Goal: Contribute content

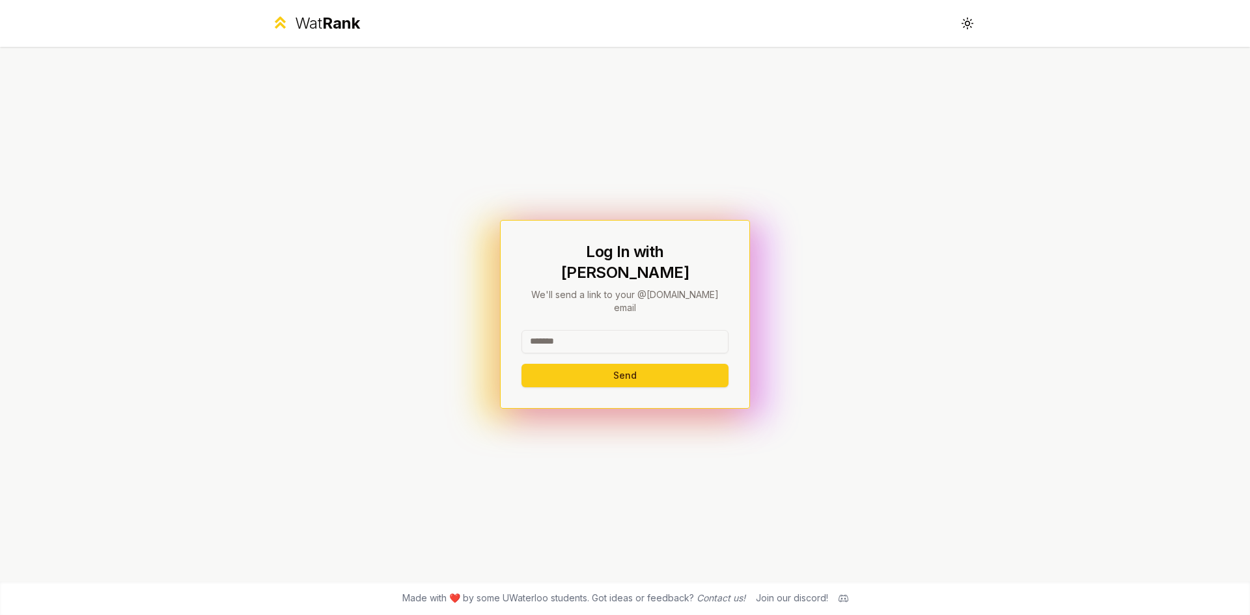
click at [590, 330] on input at bounding box center [625, 341] width 207 height 23
click at [660, 370] on button "Send" at bounding box center [625, 375] width 207 height 23
type input "********"
click at [522, 364] on button "Send" at bounding box center [625, 375] width 207 height 23
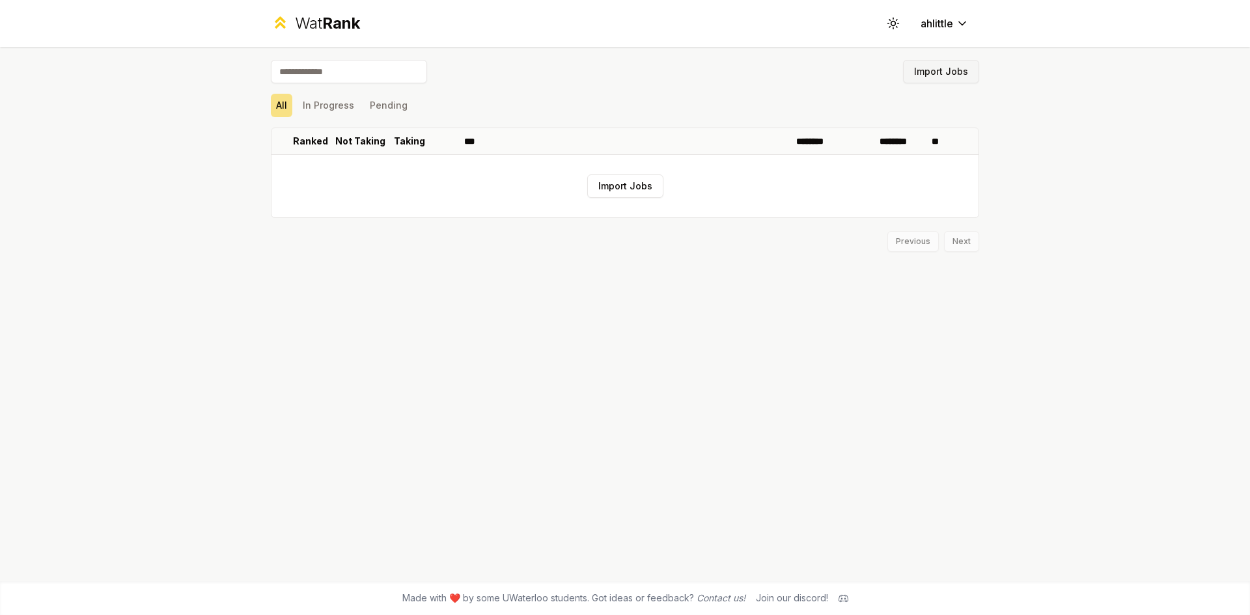
click at [936, 72] on button "Import Jobs" at bounding box center [941, 71] width 76 height 23
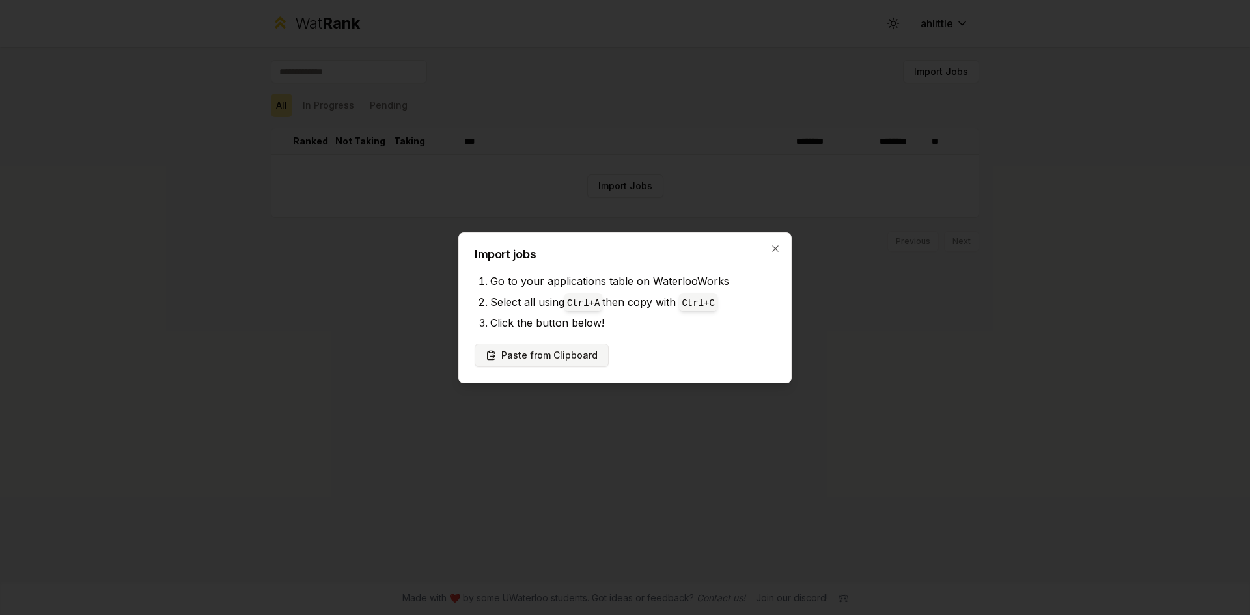
click at [568, 356] on button "Paste from Clipboard" at bounding box center [542, 355] width 134 height 23
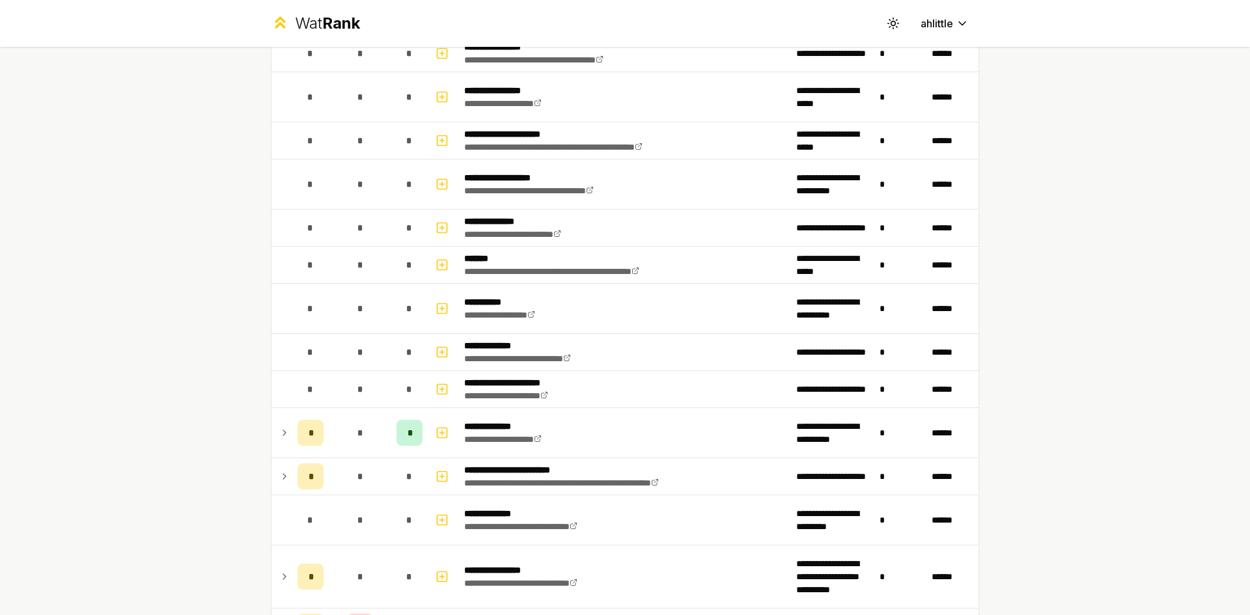
scroll to position [1218, 0]
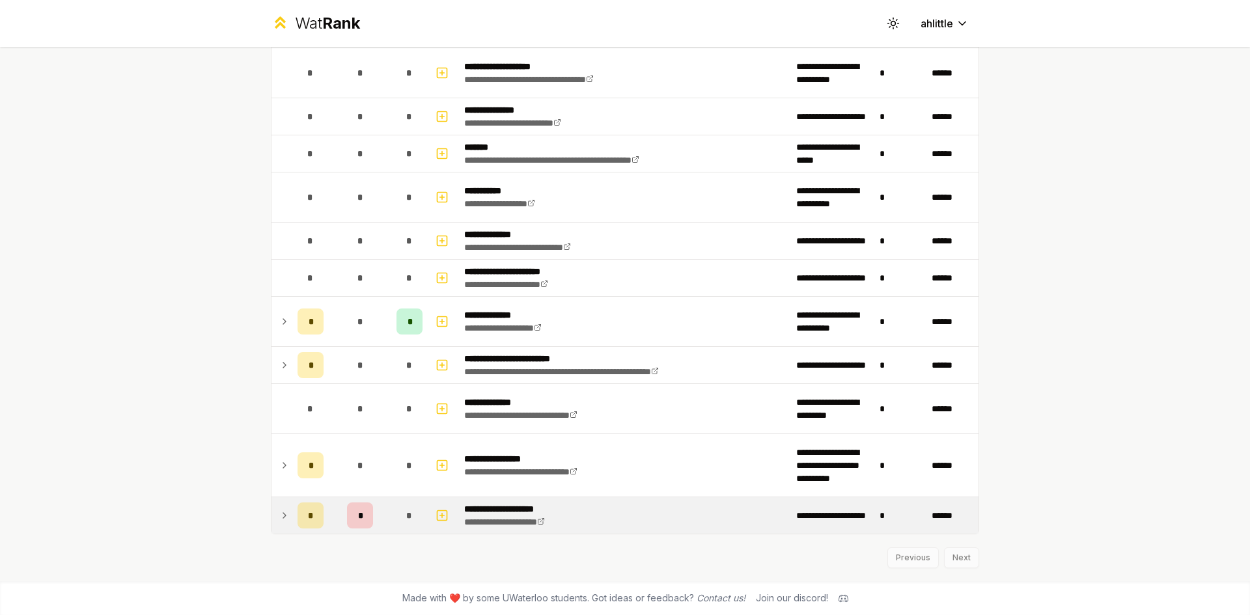
click at [279, 517] on icon at bounding box center [284, 516] width 10 height 16
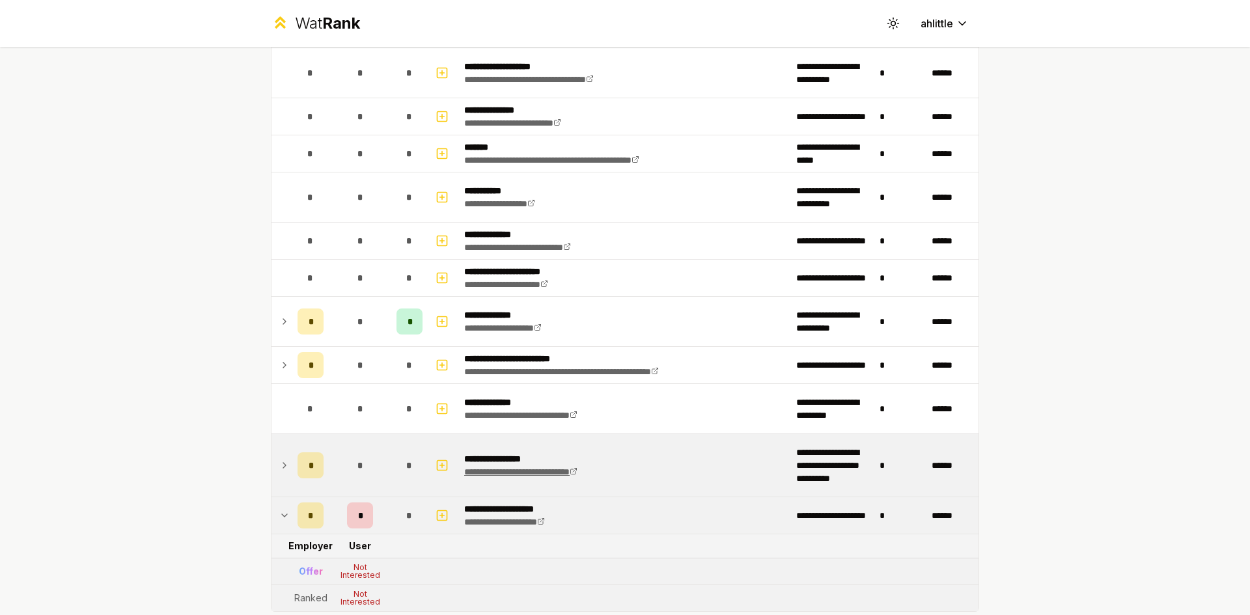
scroll to position [1296, 0]
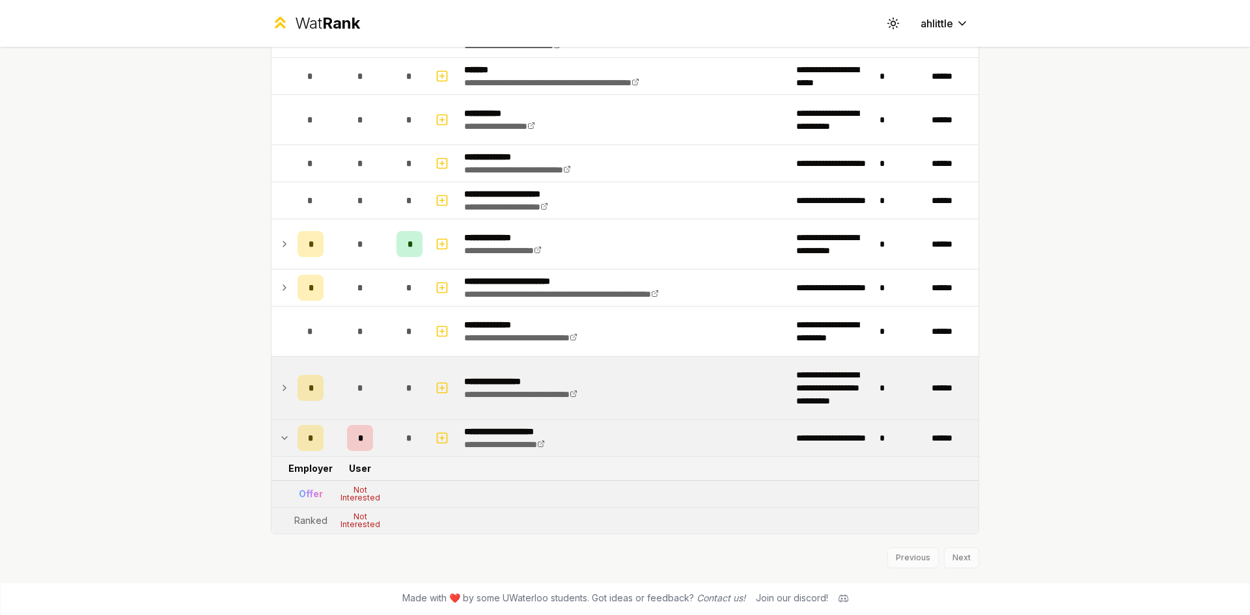
click at [279, 391] on icon at bounding box center [284, 388] width 10 height 16
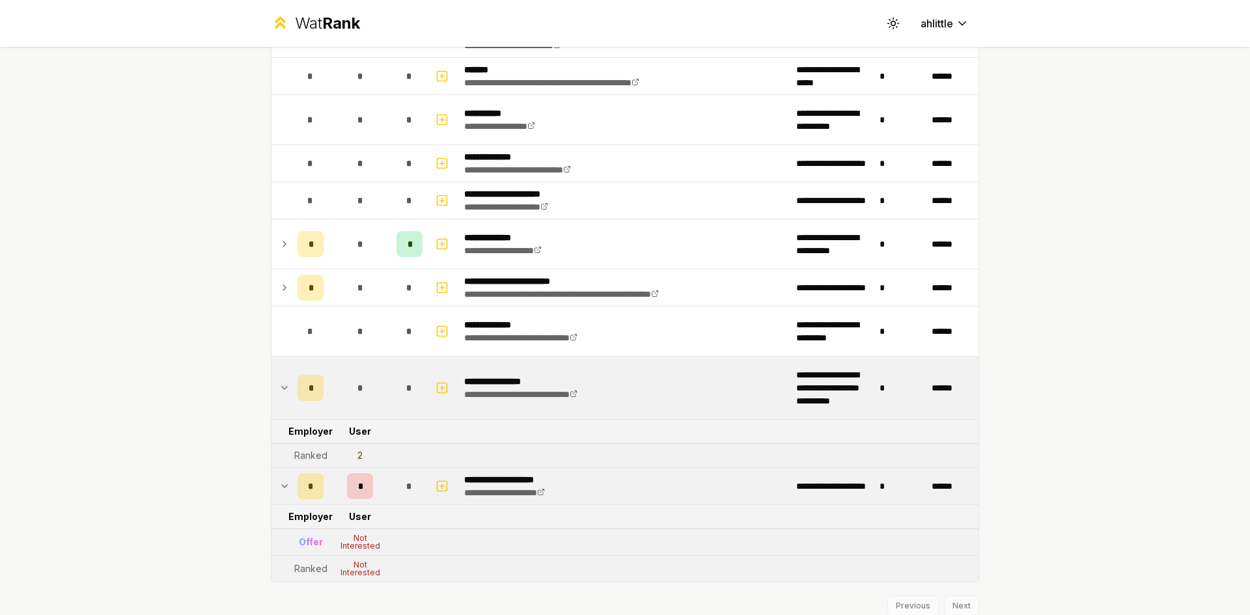
click at [279, 391] on icon at bounding box center [284, 388] width 10 height 16
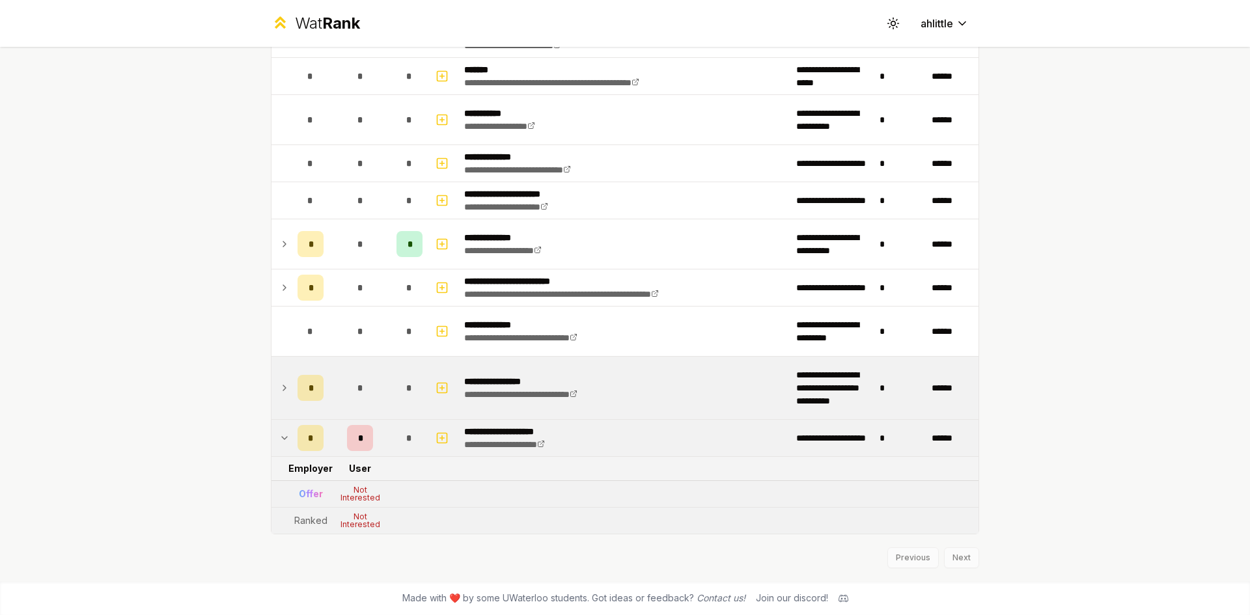
click at [585, 385] on p "**********" at bounding box center [543, 381] width 158 height 13
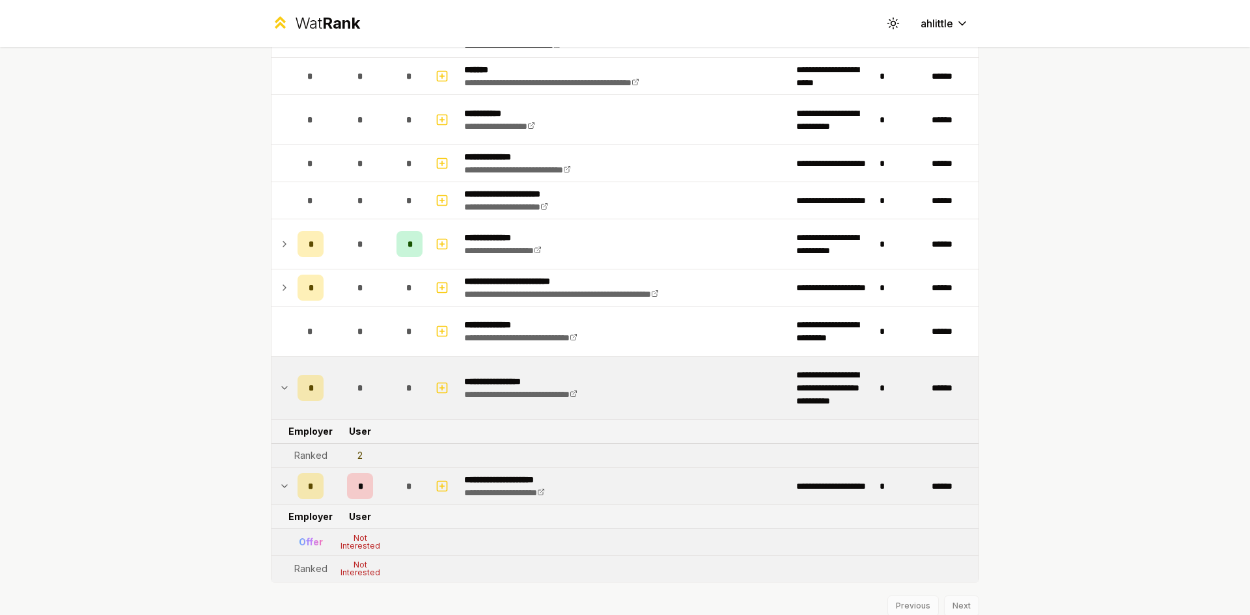
click at [585, 385] on p "**********" at bounding box center [543, 381] width 158 height 13
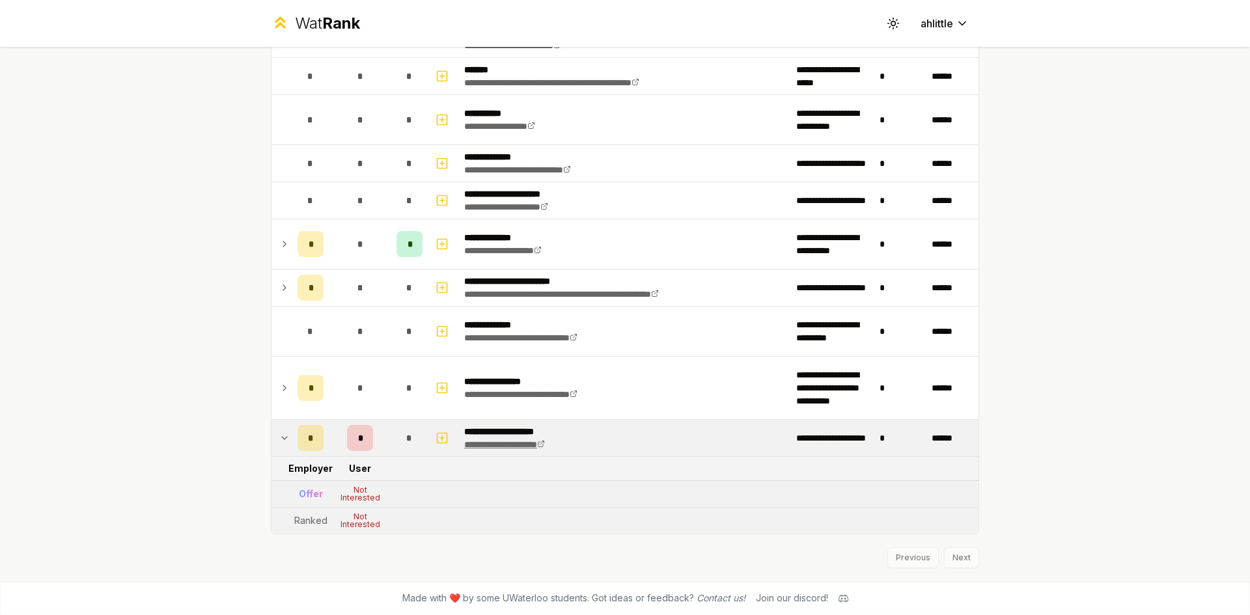
click at [523, 440] on link "**********" at bounding box center [504, 444] width 81 height 9
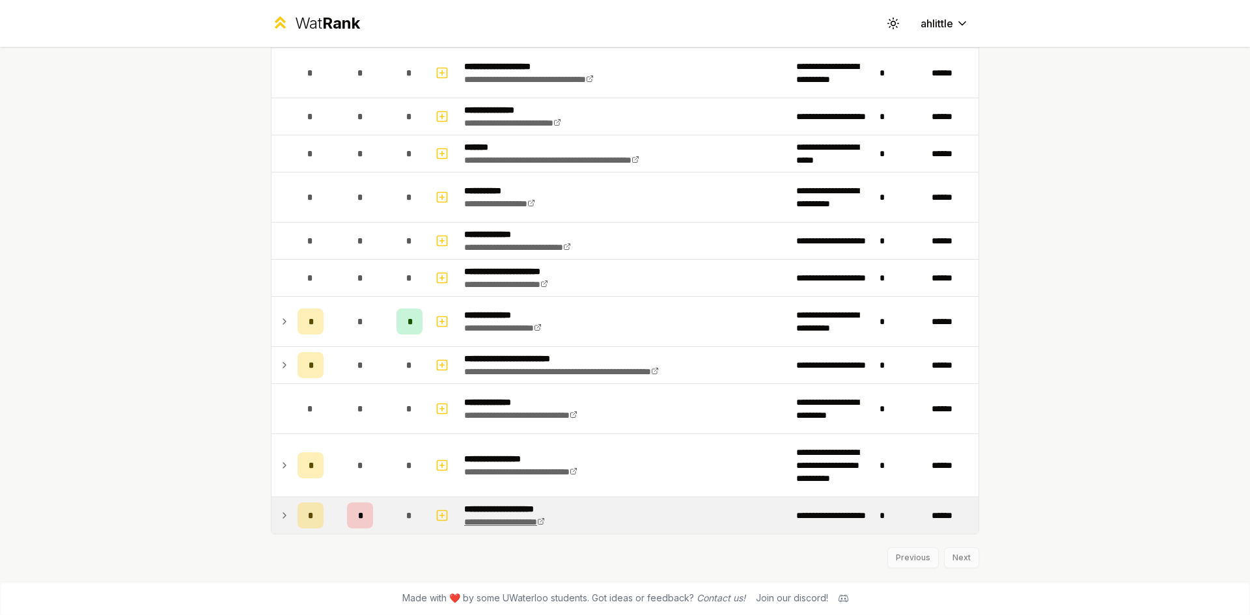
scroll to position [1218, 0]
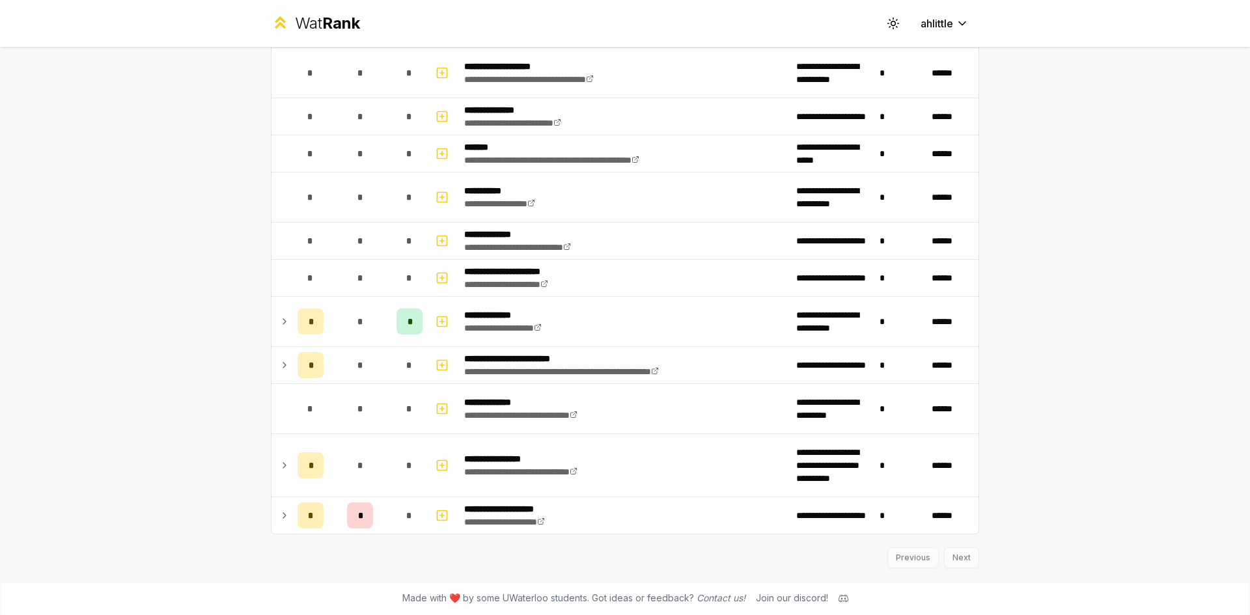
click at [963, 558] on div "Previous Next" at bounding box center [625, 552] width 709 height 34
click at [955, 560] on div "Previous Next" at bounding box center [625, 552] width 709 height 34
click at [896, 557] on div "Previous Next" at bounding box center [625, 552] width 709 height 34
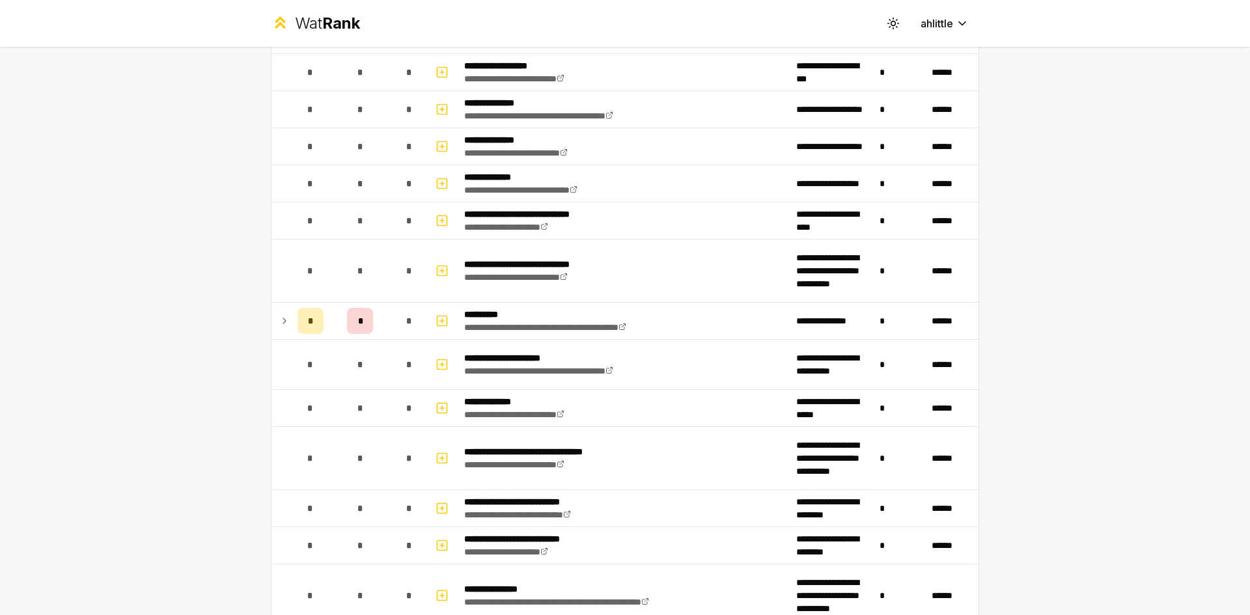
scroll to position [0, 0]
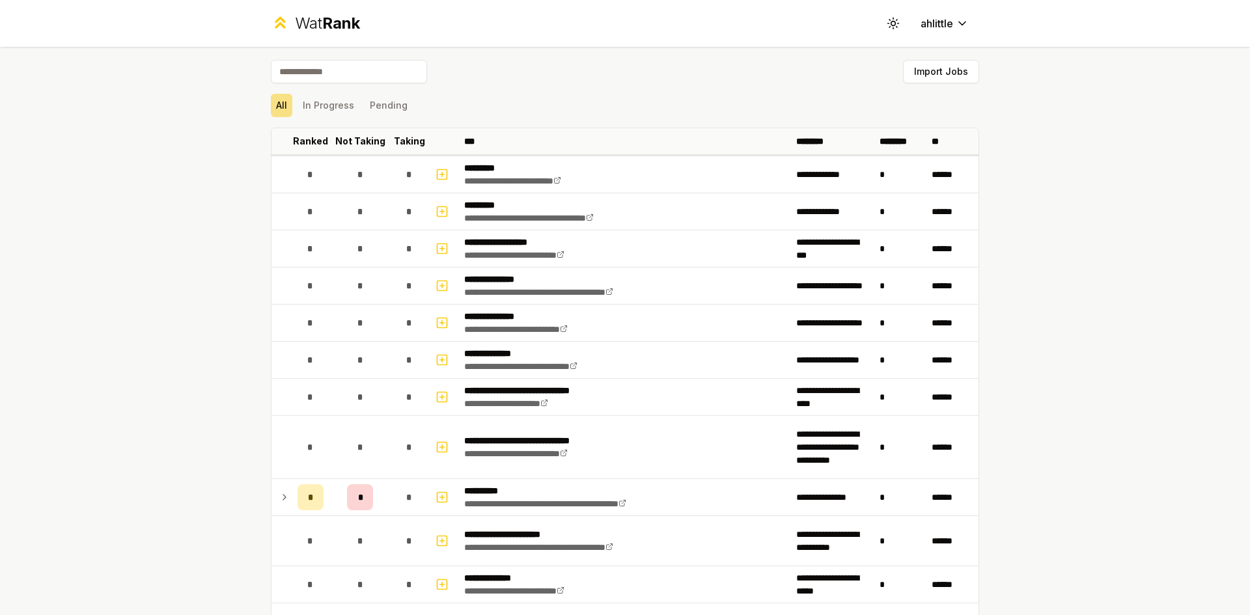
click at [374, 89] on div "All In Progress Pending" at bounding box center [625, 106] width 709 height 34
click at [386, 108] on button "Pending" at bounding box center [389, 105] width 48 height 23
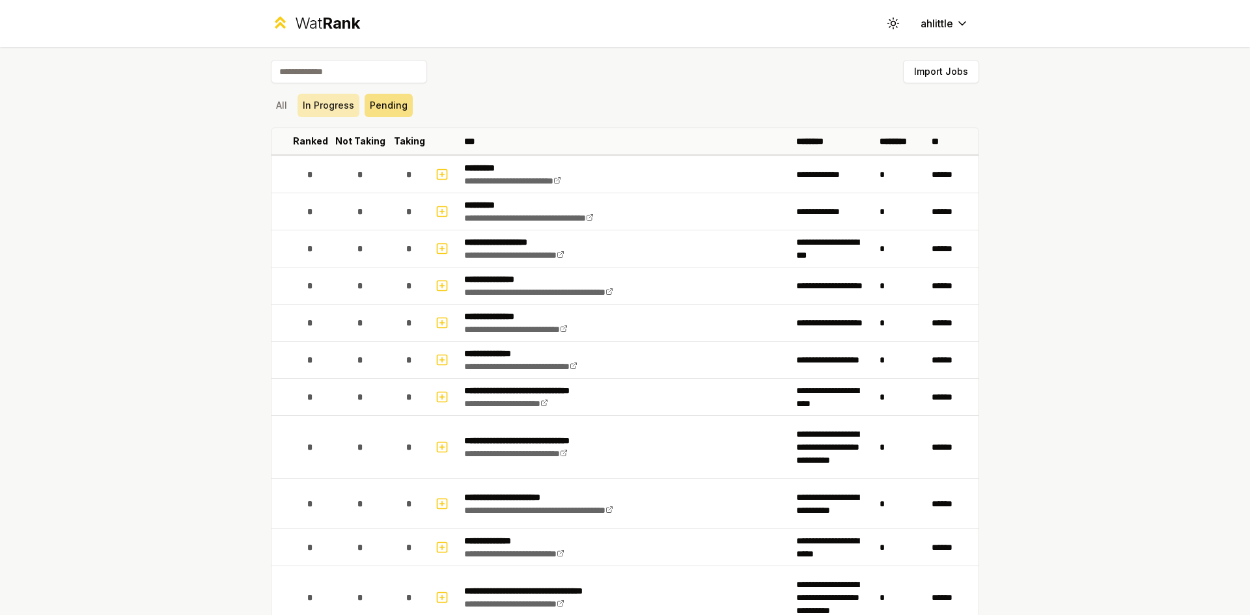
click at [321, 103] on button "In Progress" at bounding box center [329, 105] width 62 height 23
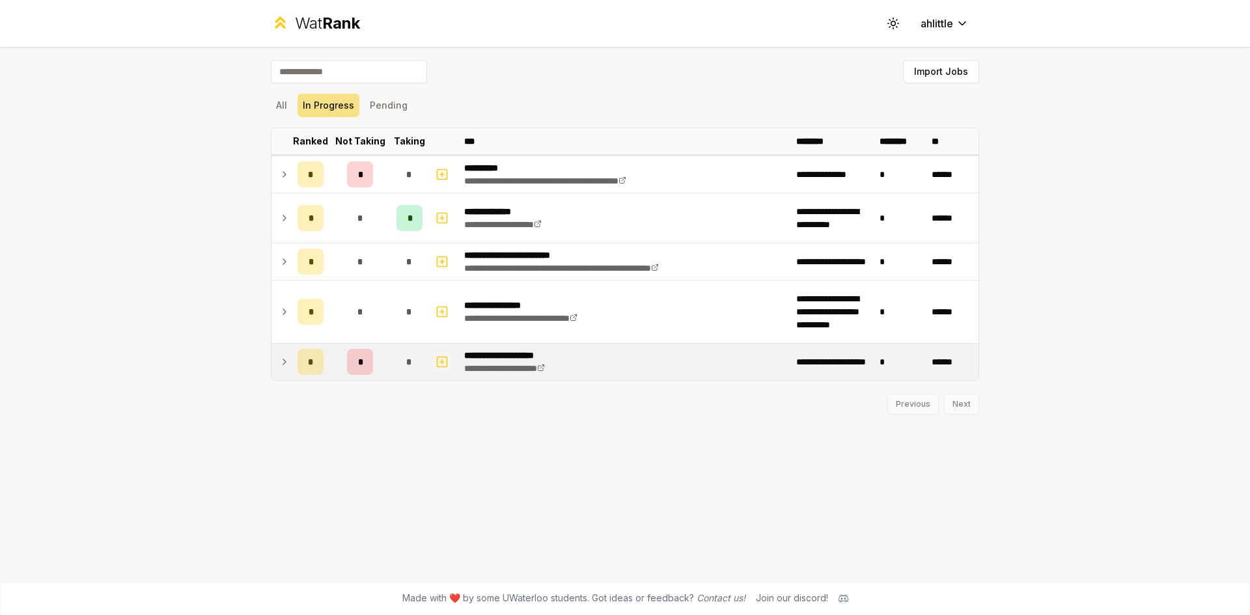
click at [442, 365] on icon "button" at bounding box center [442, 362] width 13 height 16
select select
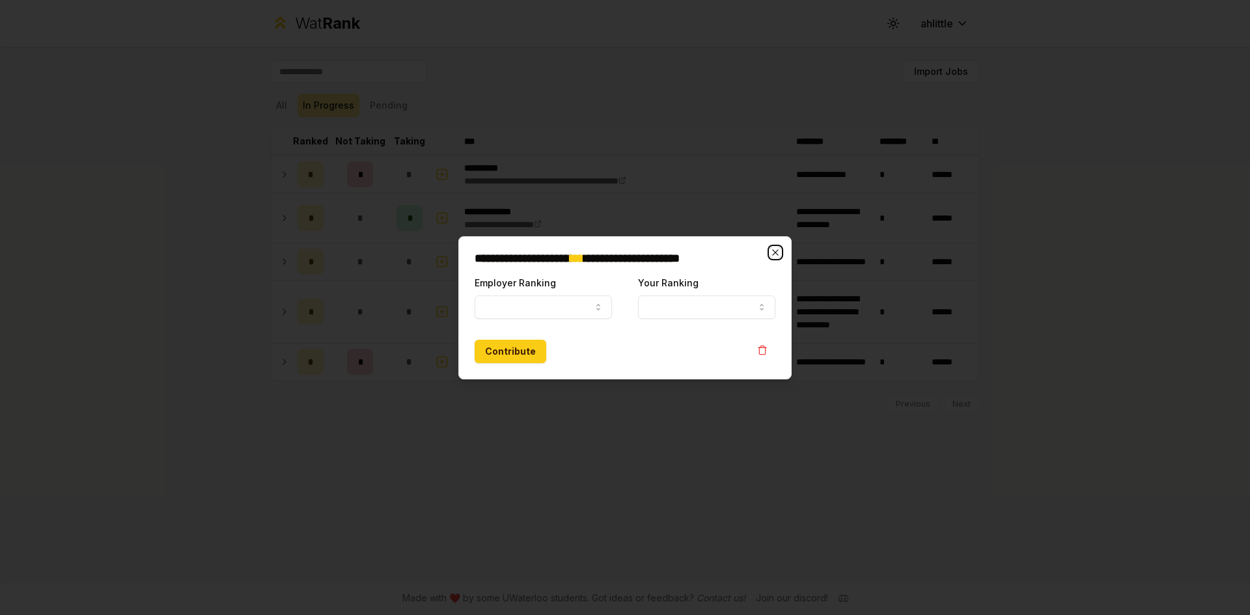
click at [778, 253] on icon "button" at bounding box center [775, 252] width 10 height 10
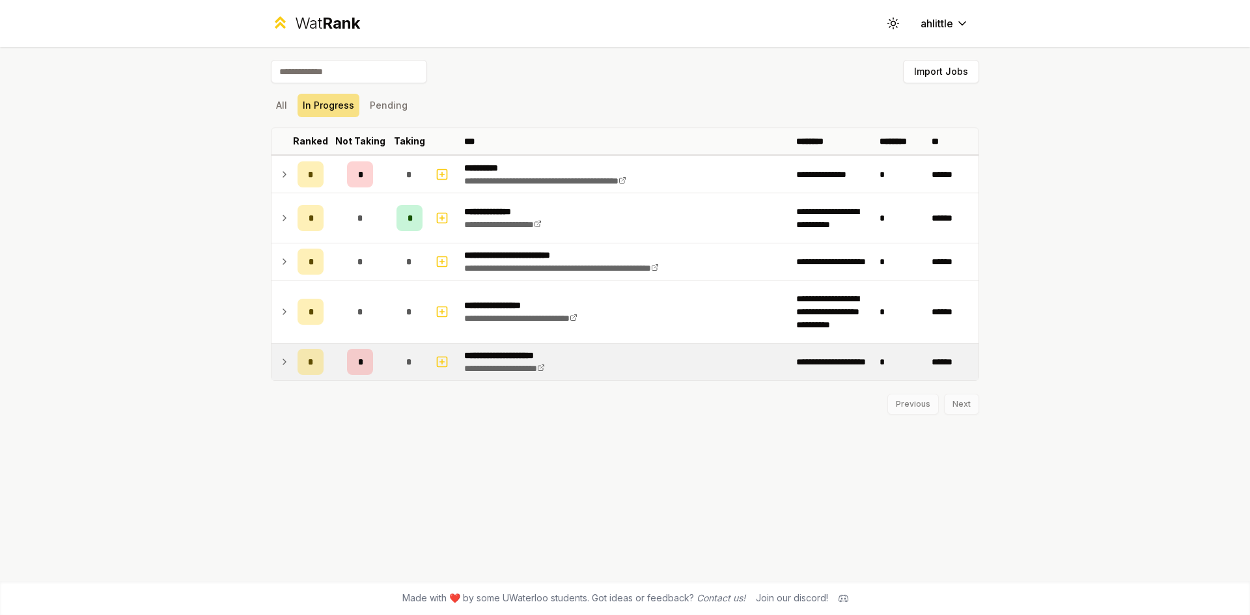
click at [289, 361] on icon at bounding box center [284, 362] width 10 height 16
click at [288, 110] on button "All" at bounding box center [281, 105] width 21 height 23
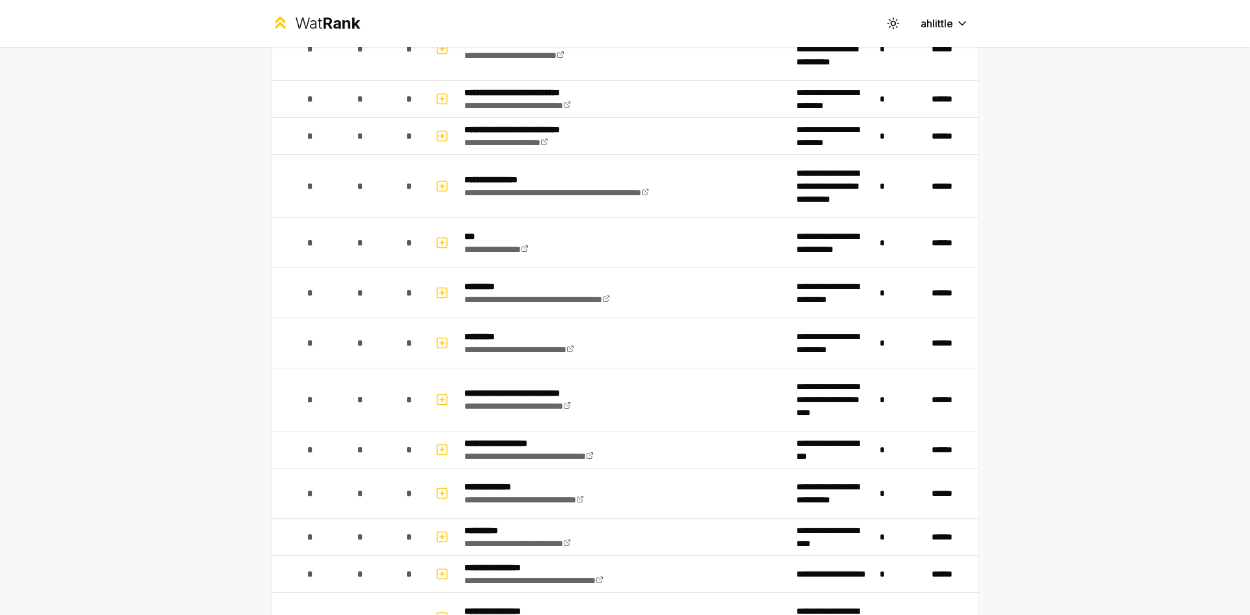
scroll to position [1296, 0]
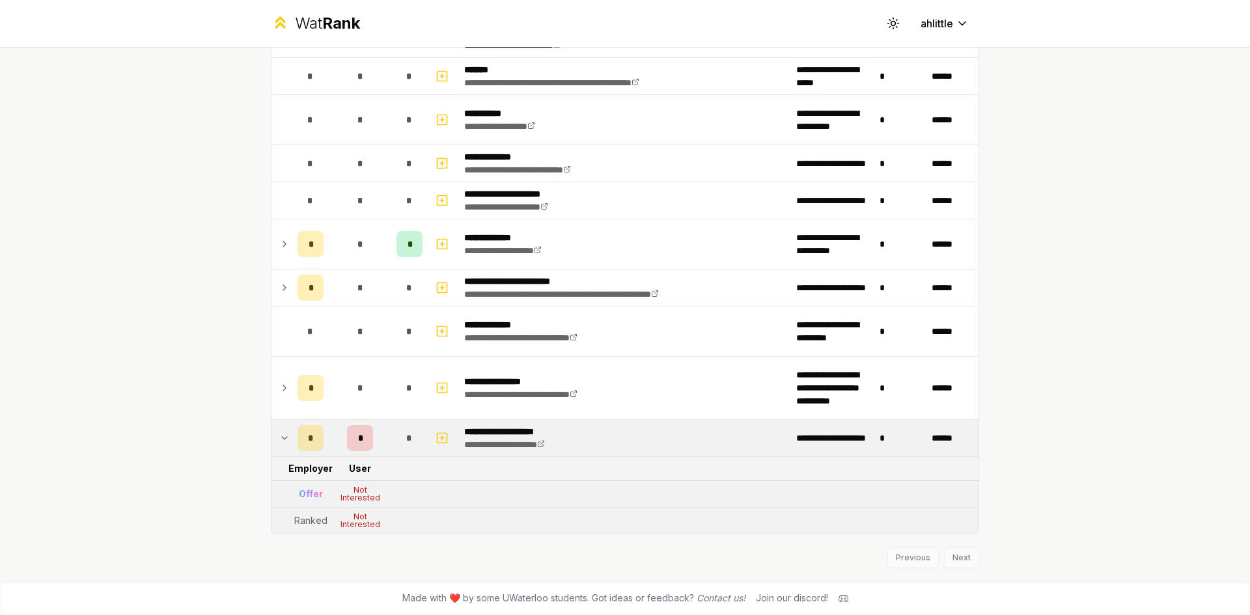
click at [284, 443] on icon at bounding box center [284, 438] width 10 height 16
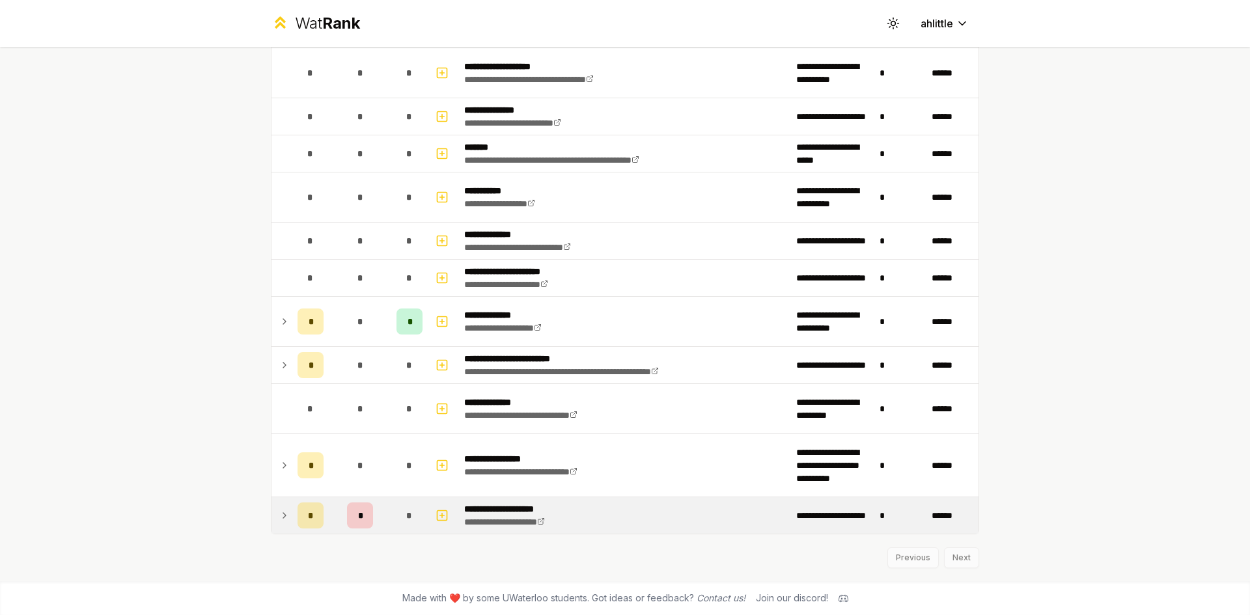
scroll to position [1218, 0]
drag, startPoint x: 497, startPoint y: 505, endPoint x: 632, endPoint y: 516, distance: 136.0
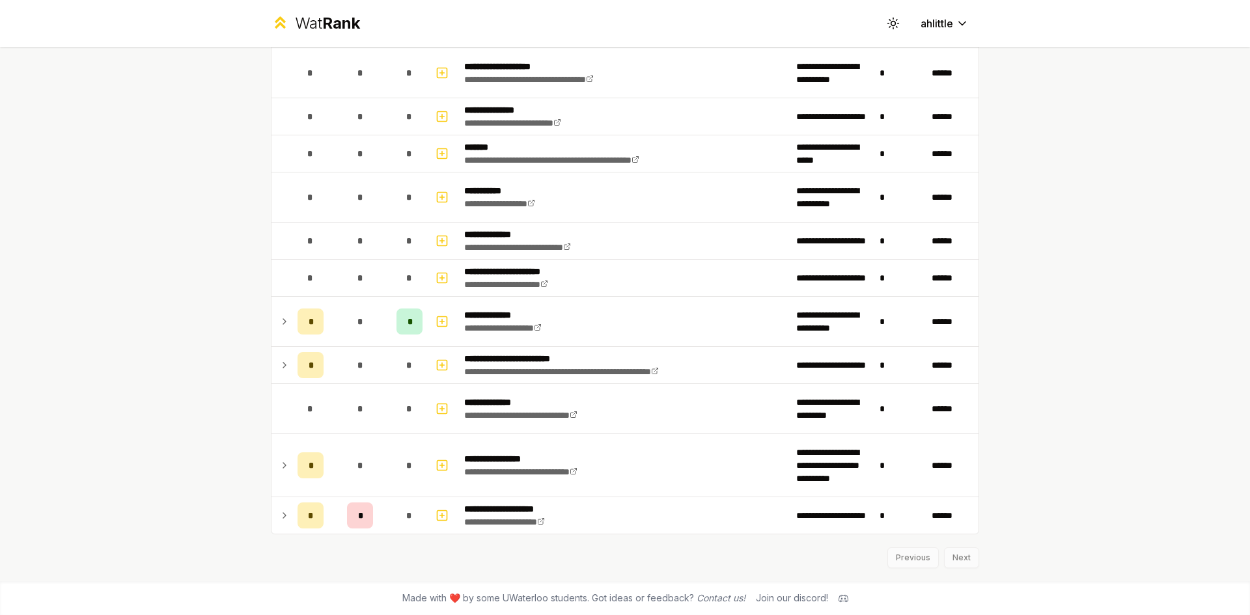
drag, startPoint x: 632, startPoint y: 516, endPoint x: 190, endPoint y: 320, distance: 484.0
click at [187, 320] on div "**********" at bounding box center [625, 307] width 1250 height 615
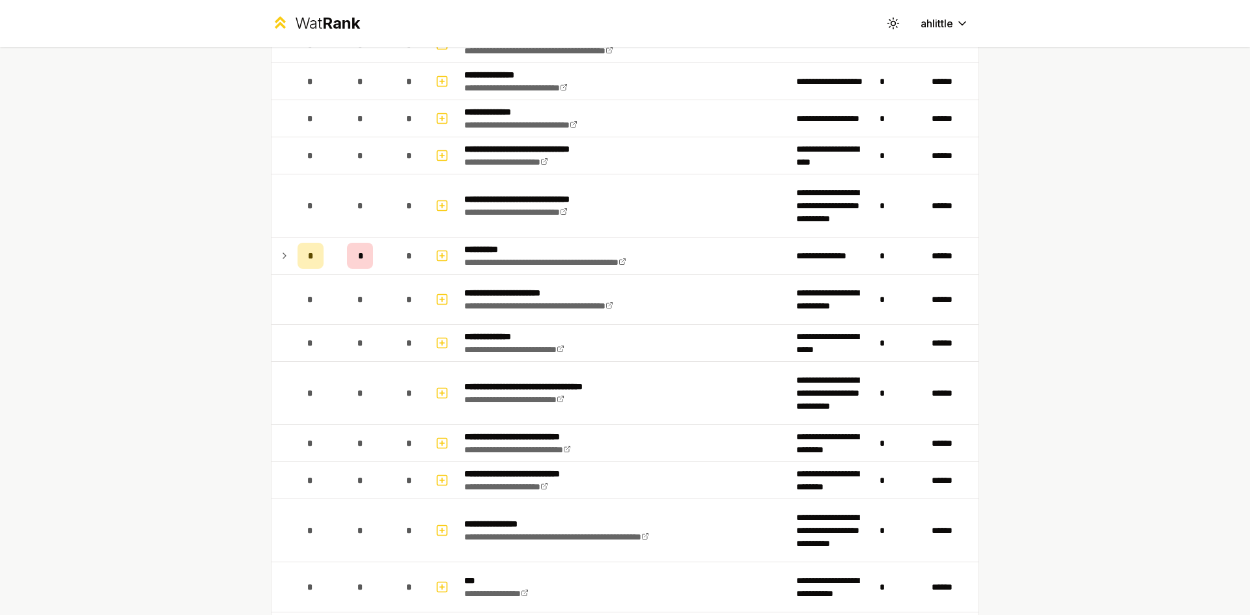
scroll to position [0, 0]
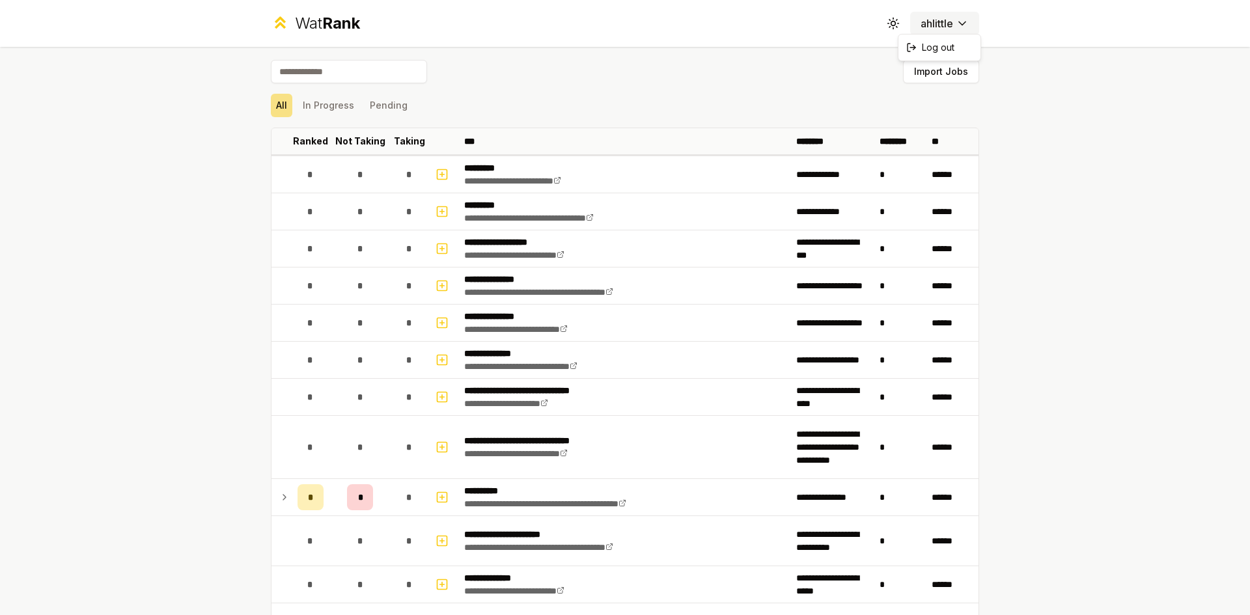
click at [926, 24] on html "**********" at bounding box center [625, 307] width 1250 height 615
click at [346, 25] on span "Rank" at bounding box center [341, 23] width 38 height 19
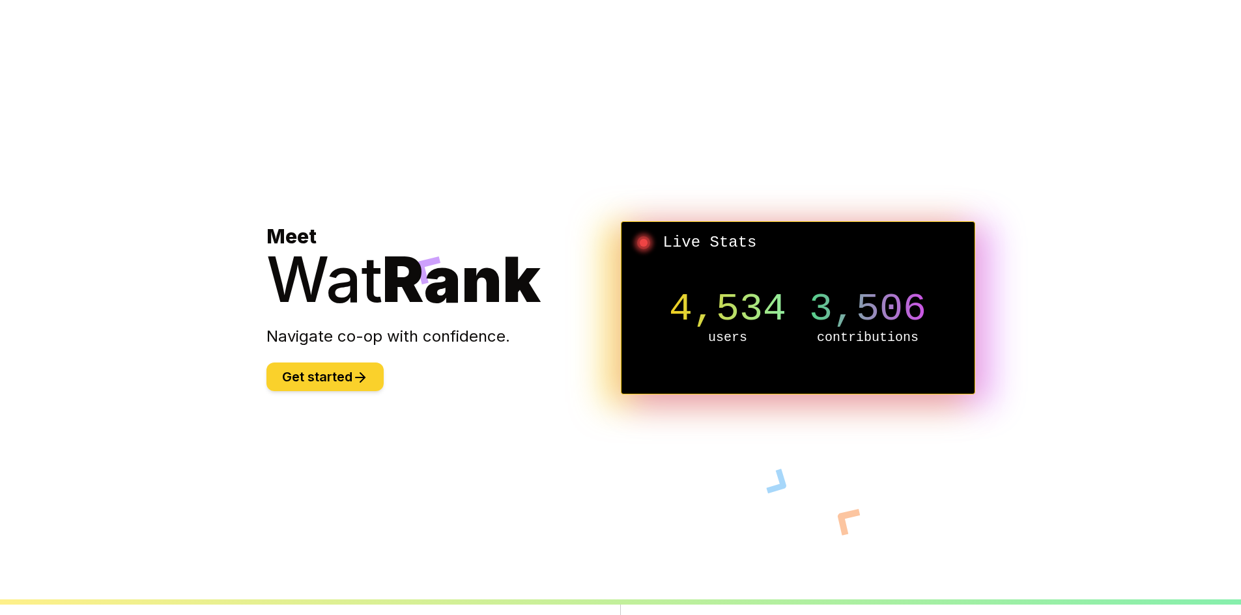
click at [322, 380] on button "Get started" at bounding box center [324, 377] width 117 height 29
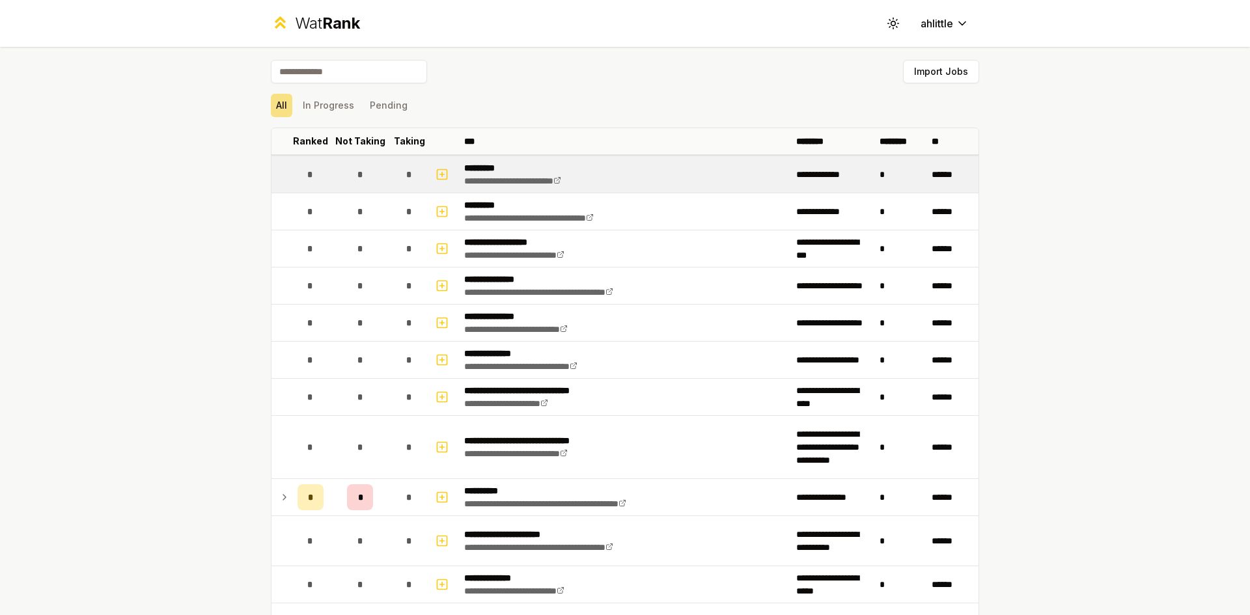
click at [292, 178] on td "*" at bounding box center [310, 174] width 36 height 36
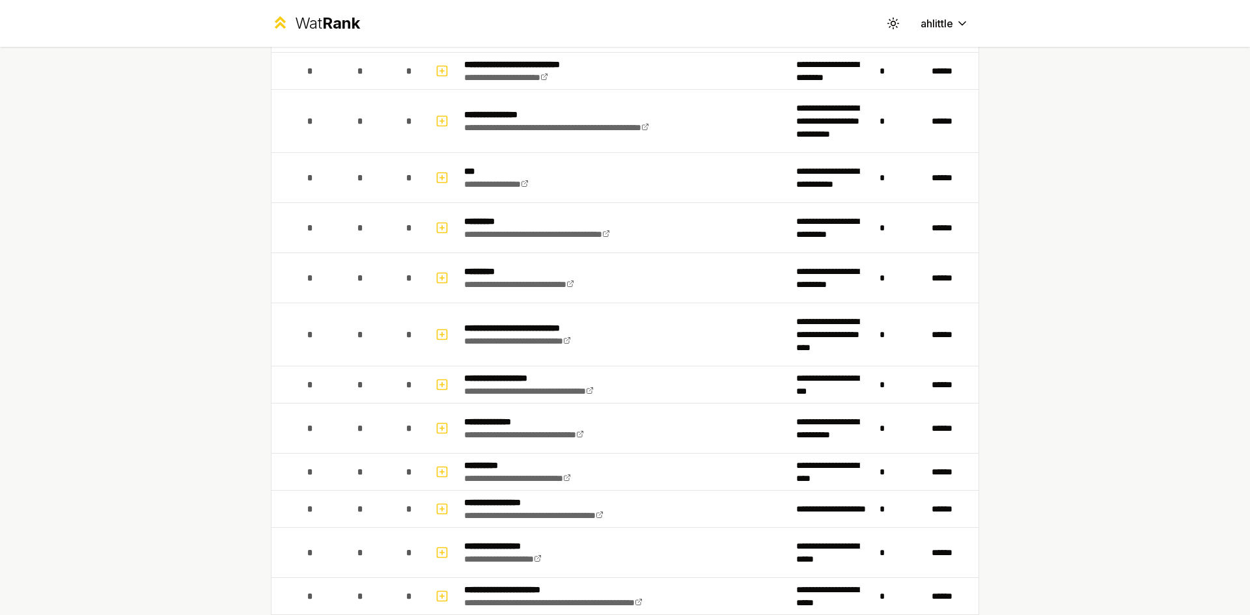
scroll to position [1218, 0]
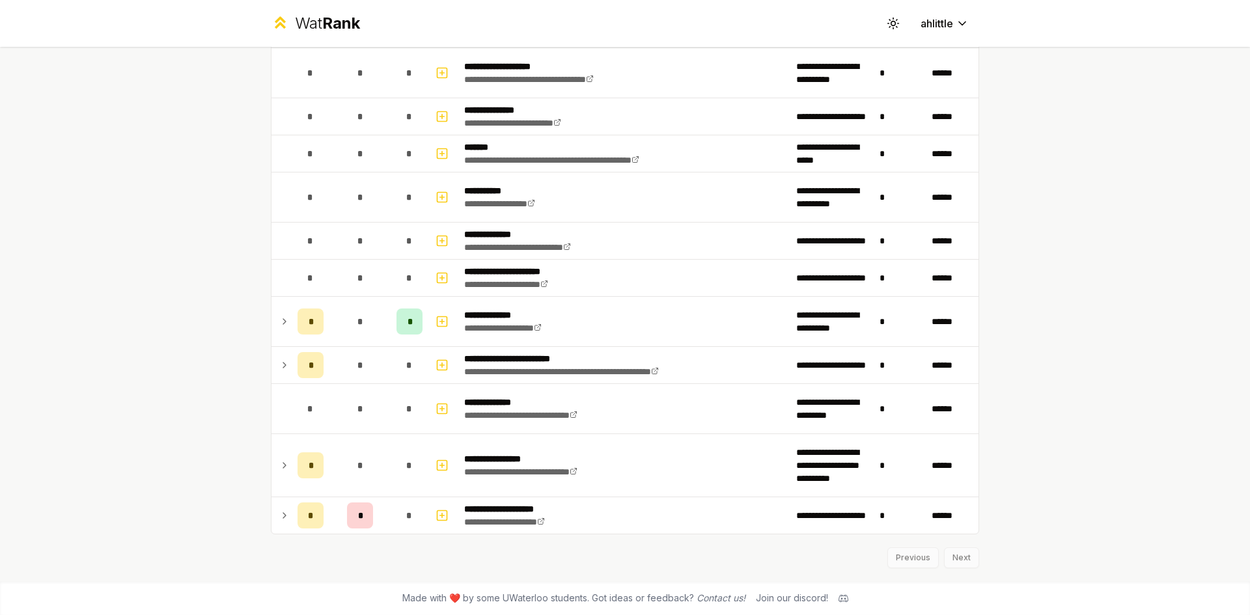
click at [925, 561] on div "Previous Next" at bounding box center [625, 552] width 709 height 34
click at [974, 561] on div "Previous Next" at bounding box center [625, 552] width 709 height 34
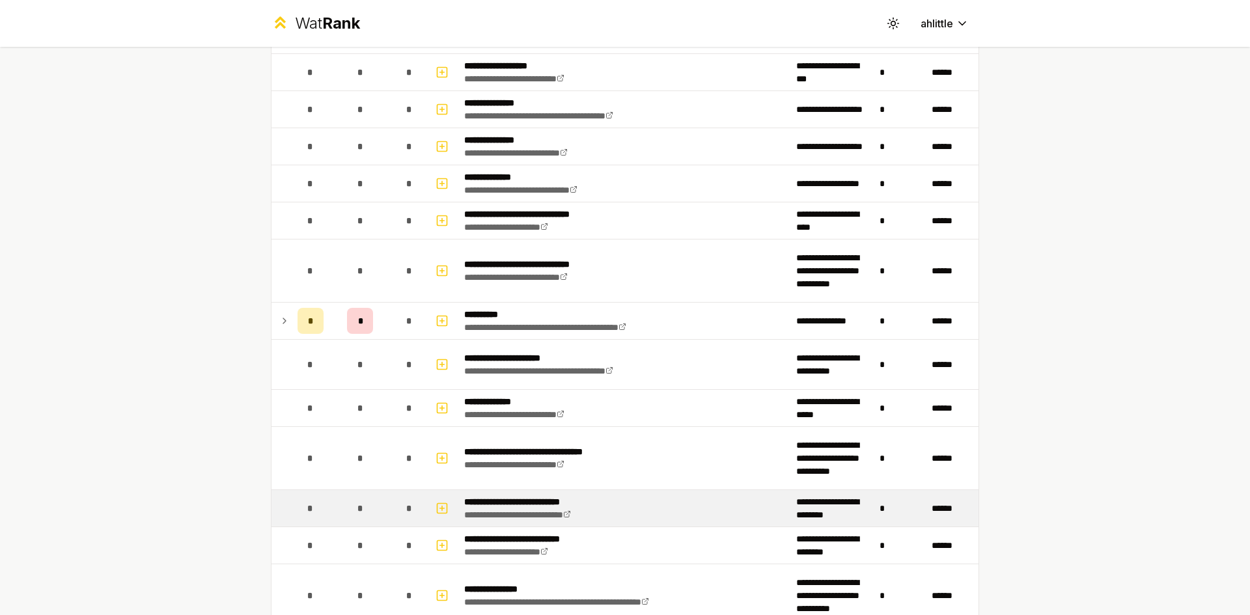
scroll to position [0, 0]
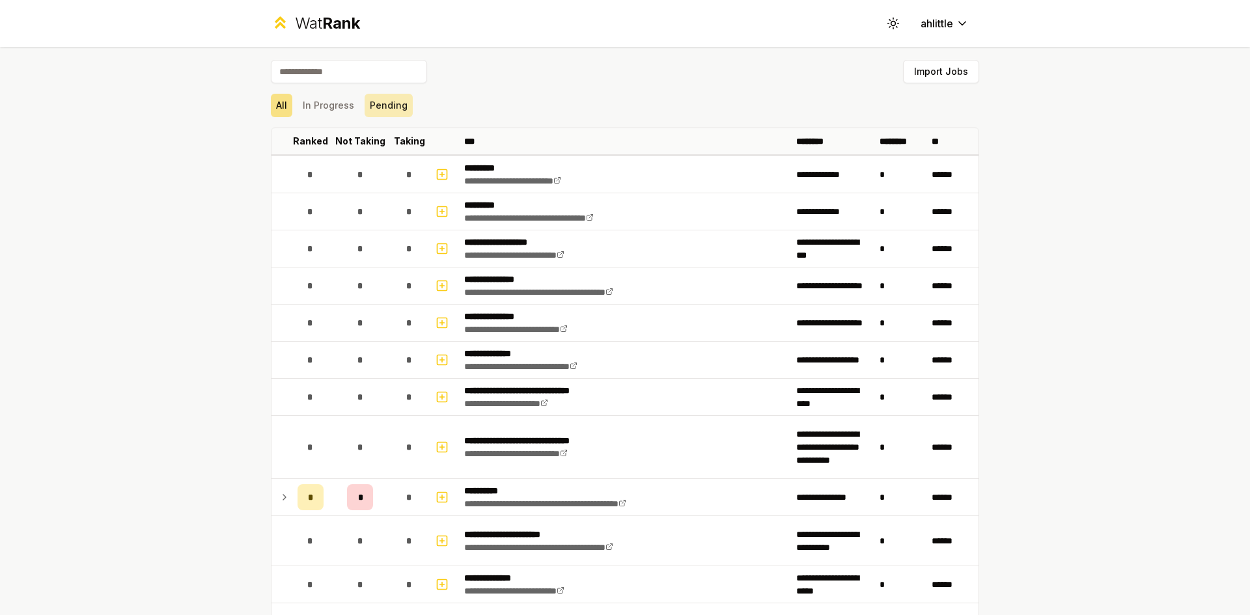
click at [395, 109] on button "Pending" at bounding box center [389, 105] width 48 height 23
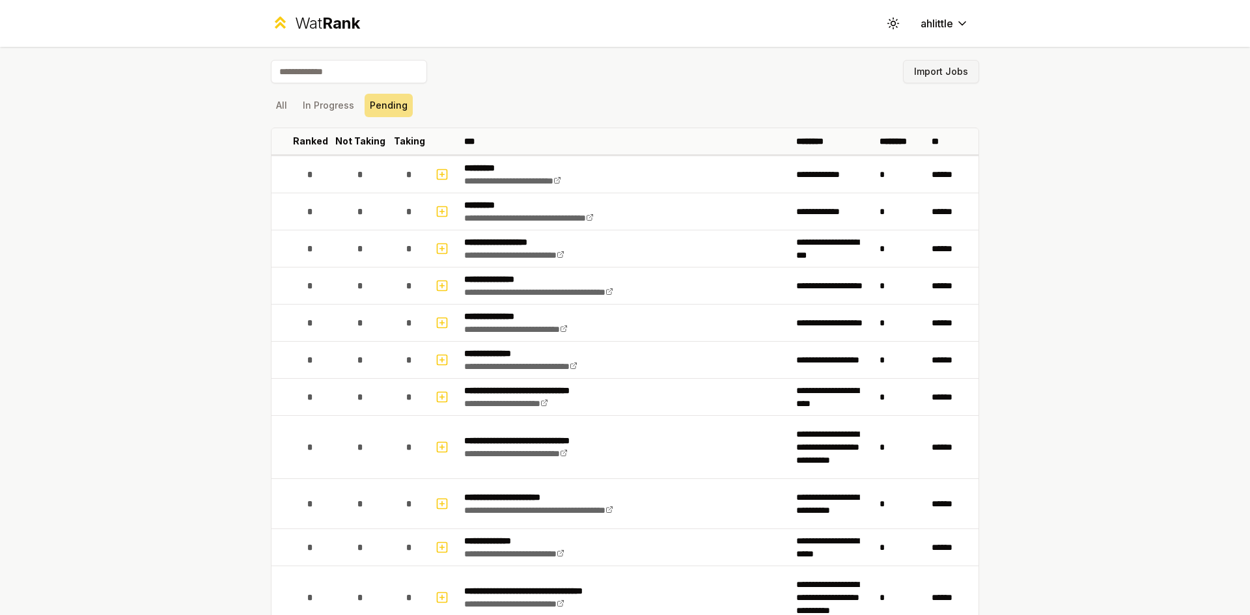
click at [950, 74] on button "Import Jobs" at bounding box center [941, 71] width 76 height 23
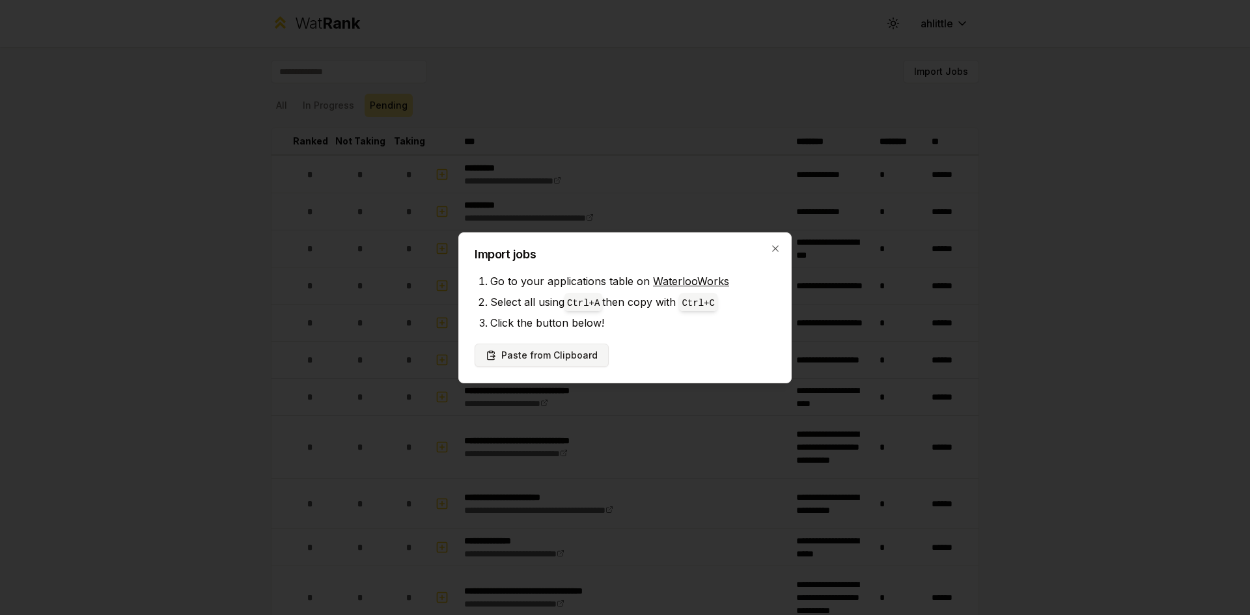
click at [576, 354] on button "Paste from Clipboard" at bounding box center [542, 355] width 134 height 23
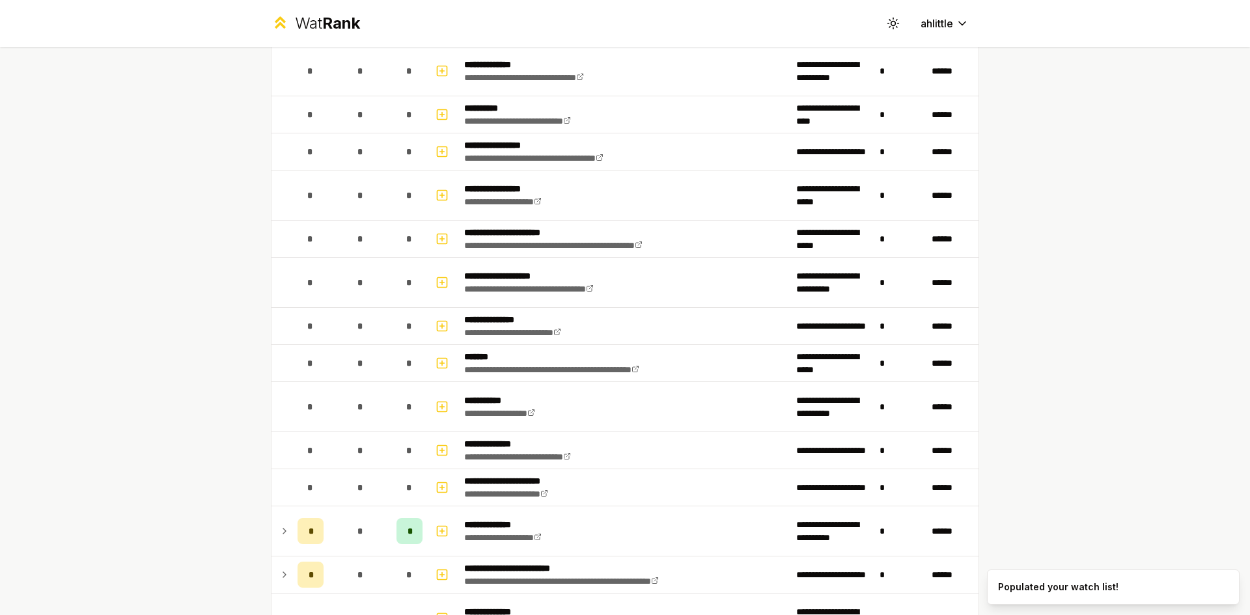
scroll to position [1419, 0]
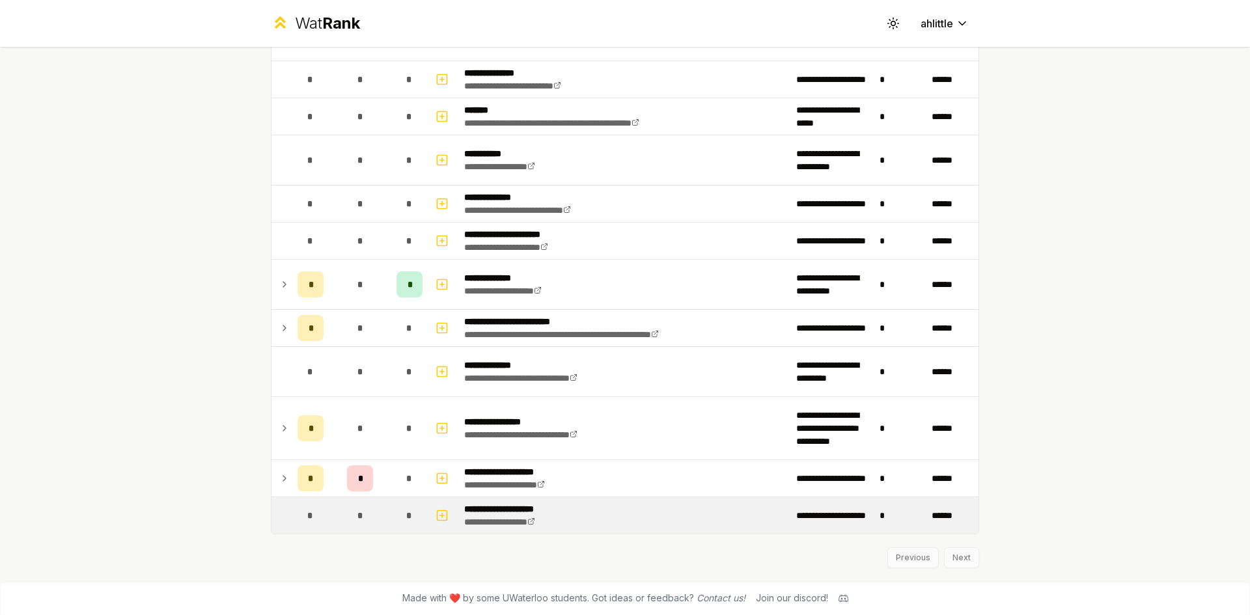
click at [696, 523] on td "**********" at bounding box center [625, 516] width 332 height 36
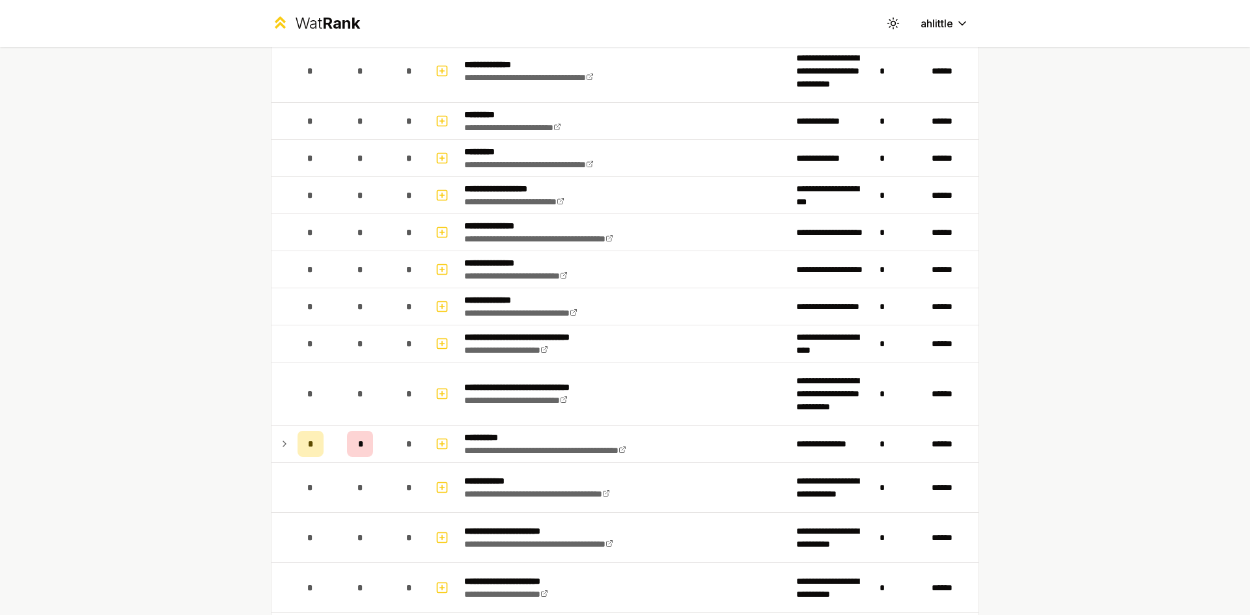
scroll to position [0, 0]
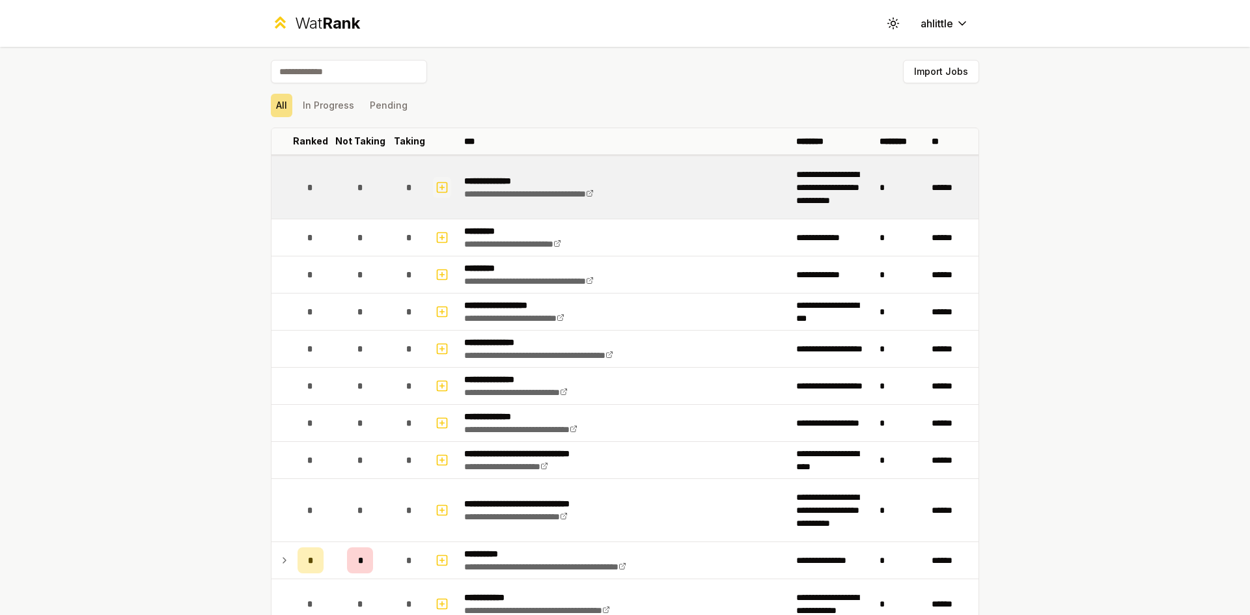
click at [436, 190] on icon "button" at bounding box center [442, 188] width 13 height 16
select select
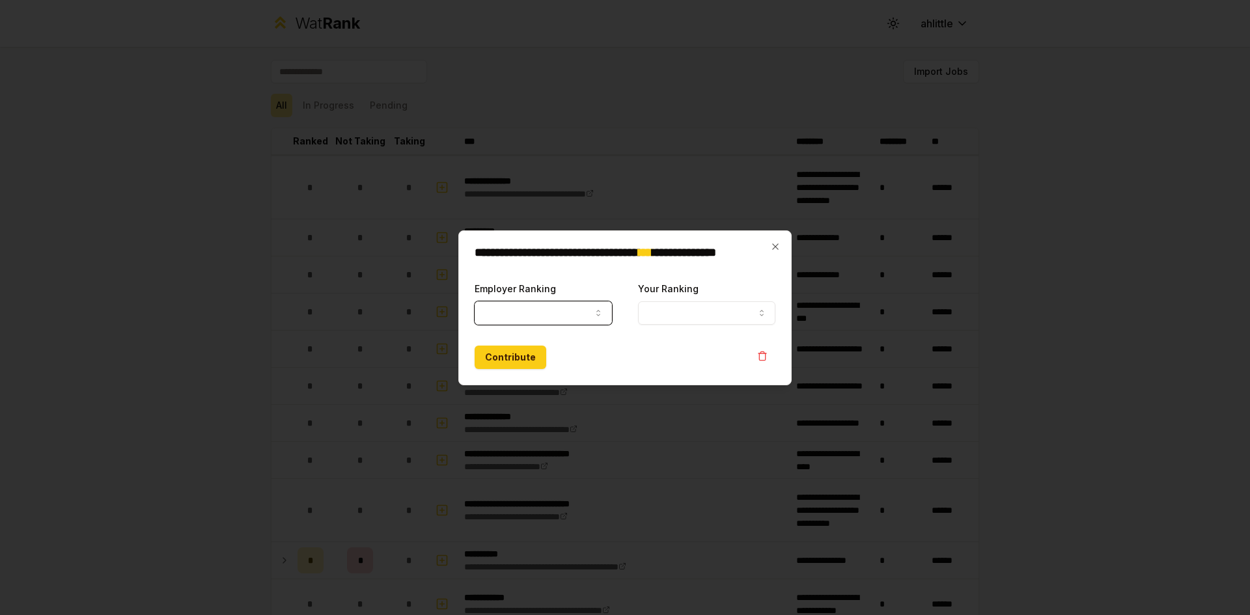
click at [599, 316] on icon "button" at bounding box center [598, 313] width 10 height 10
select select "*****"
click at [757, 324] on body "**********" at bounding box center [625, 307] width 1250 height 615
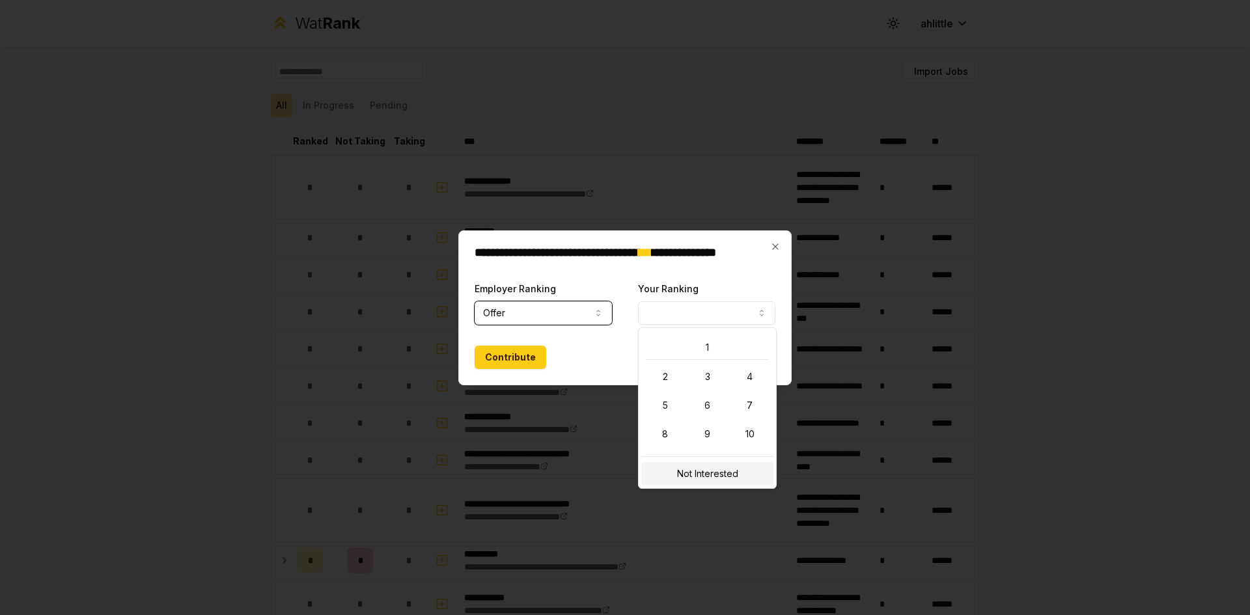
select select "**********"
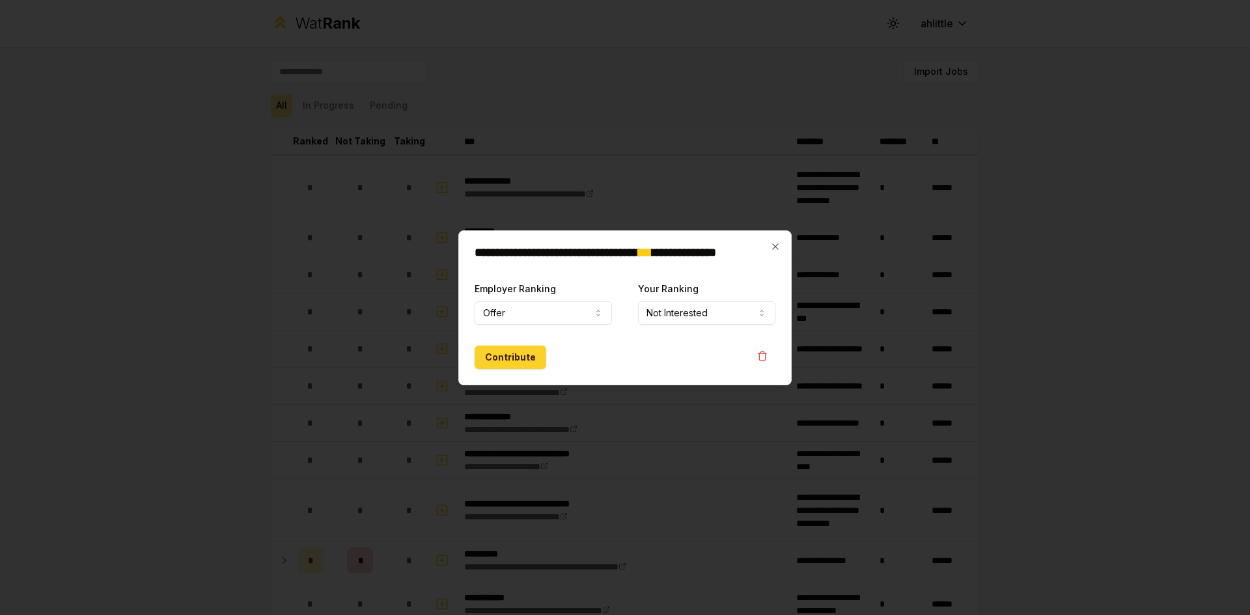
click at [503, 359] on button "Contribute" at bounding box center [511, 357] width 72 height 23
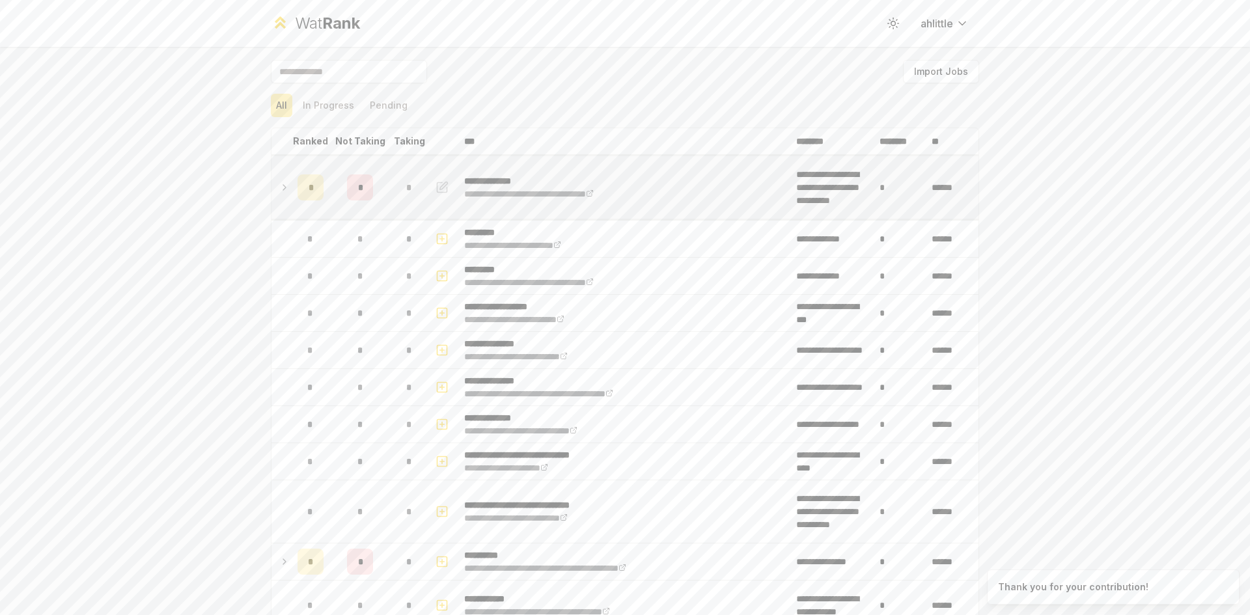
click at [272, 192] on td at bounding box center [282, 187] width 21 height 63
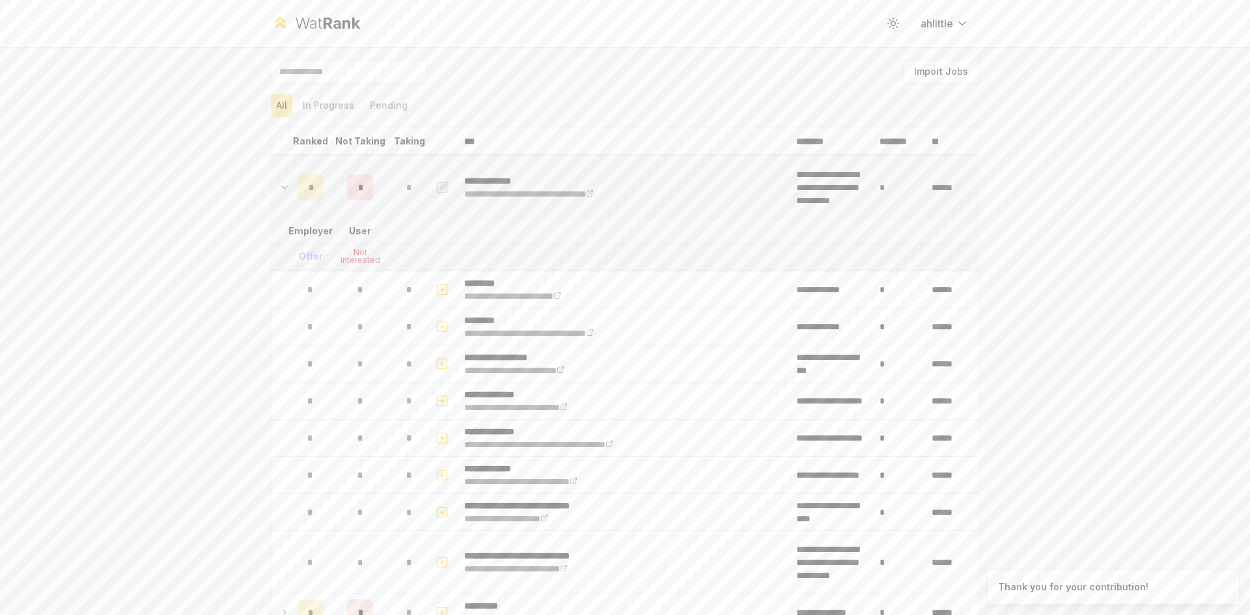
click at [272, 192] on td at bounding box center [282, 187] width 21 height 63
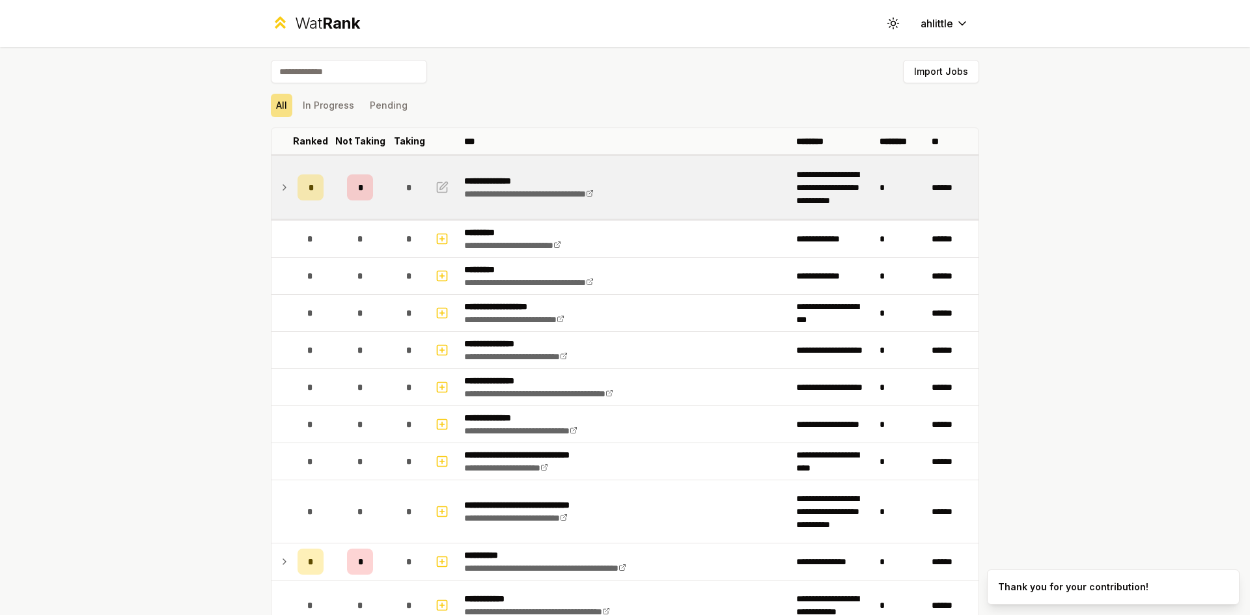
click at [272, 192] on td at bounding box center [282, 187] width 21 height 63
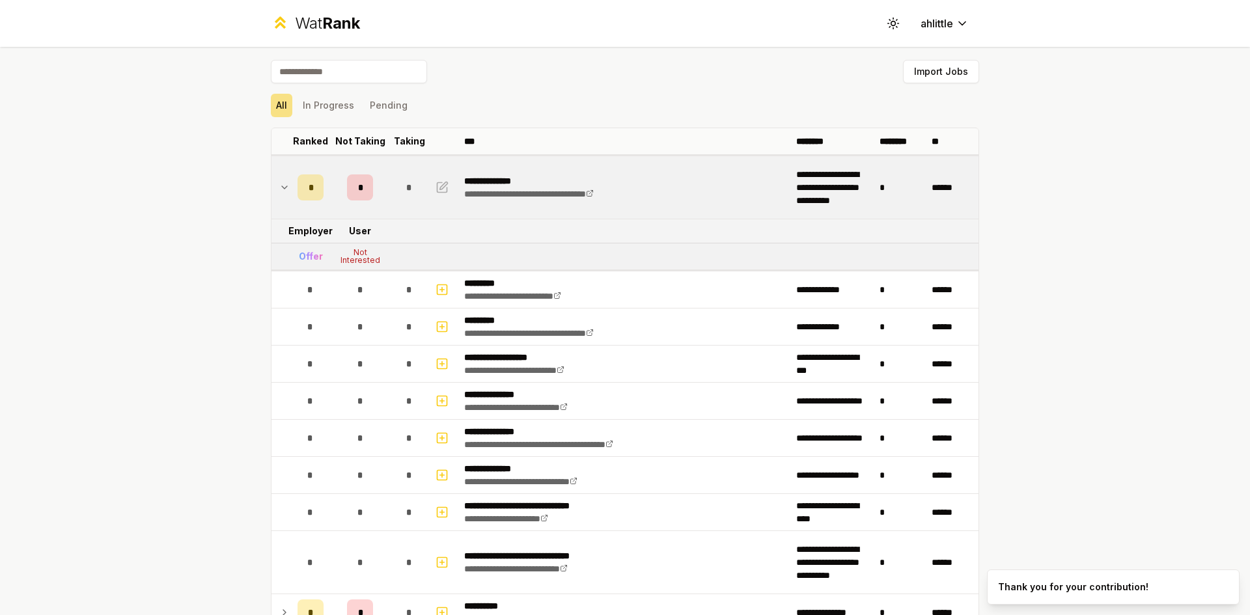
click at [272, 192] on td at bounding box center [282, 187] width 21 height 63
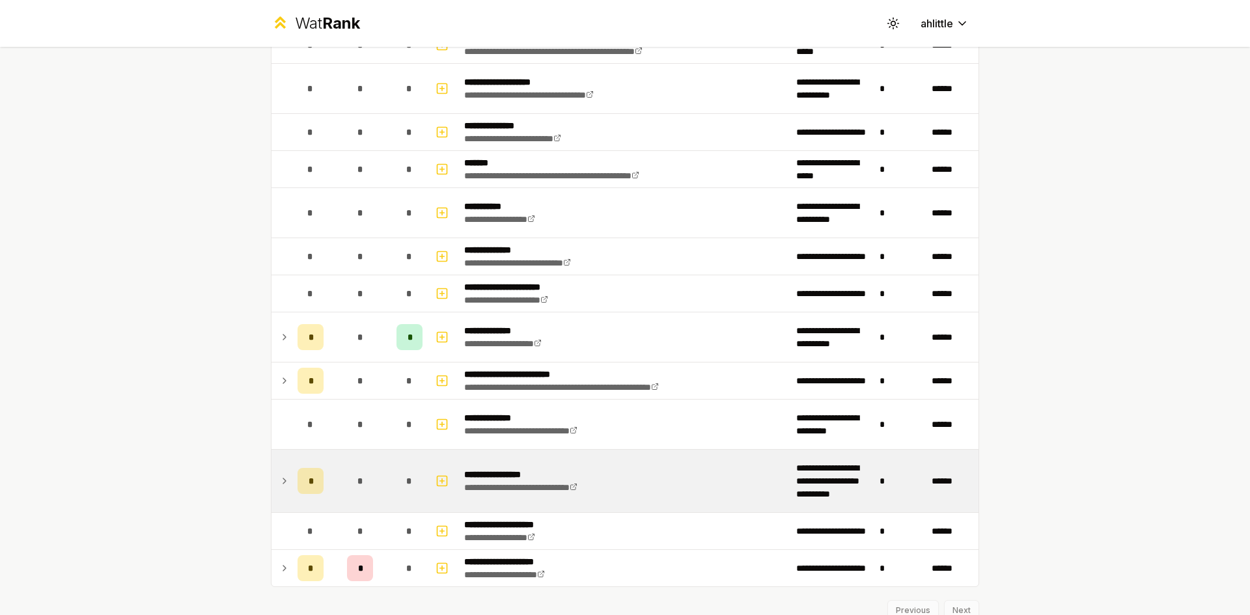
scroll to position [1420, 0]
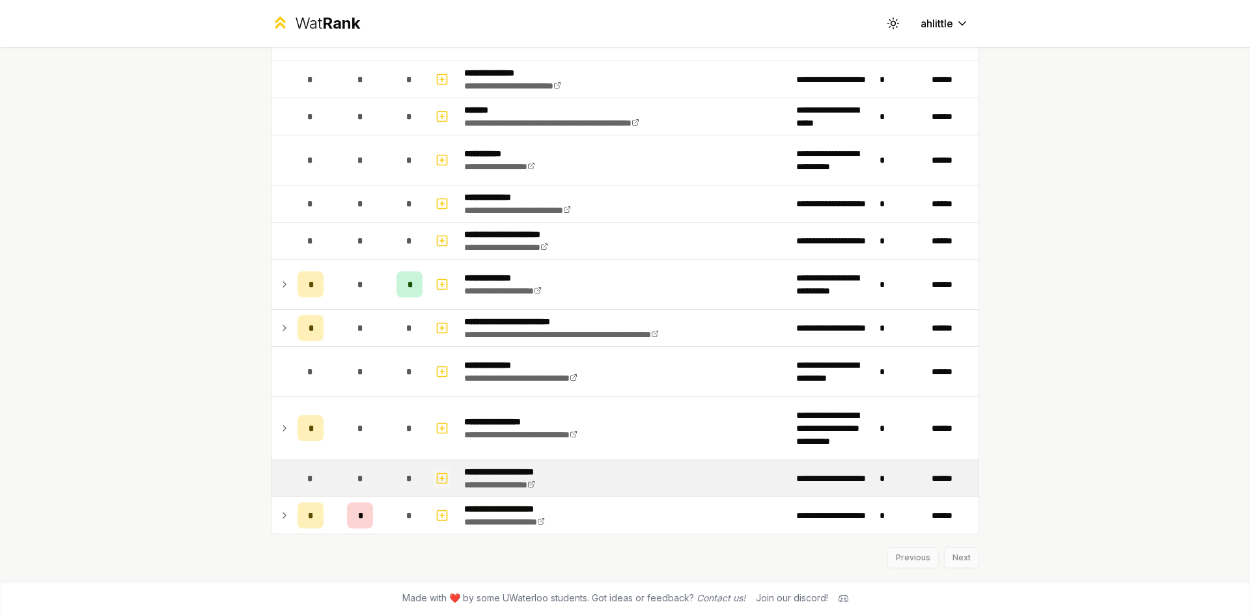
click at [437, 483] on icon "button" at bounding box center [442, 479] width 13 height 16
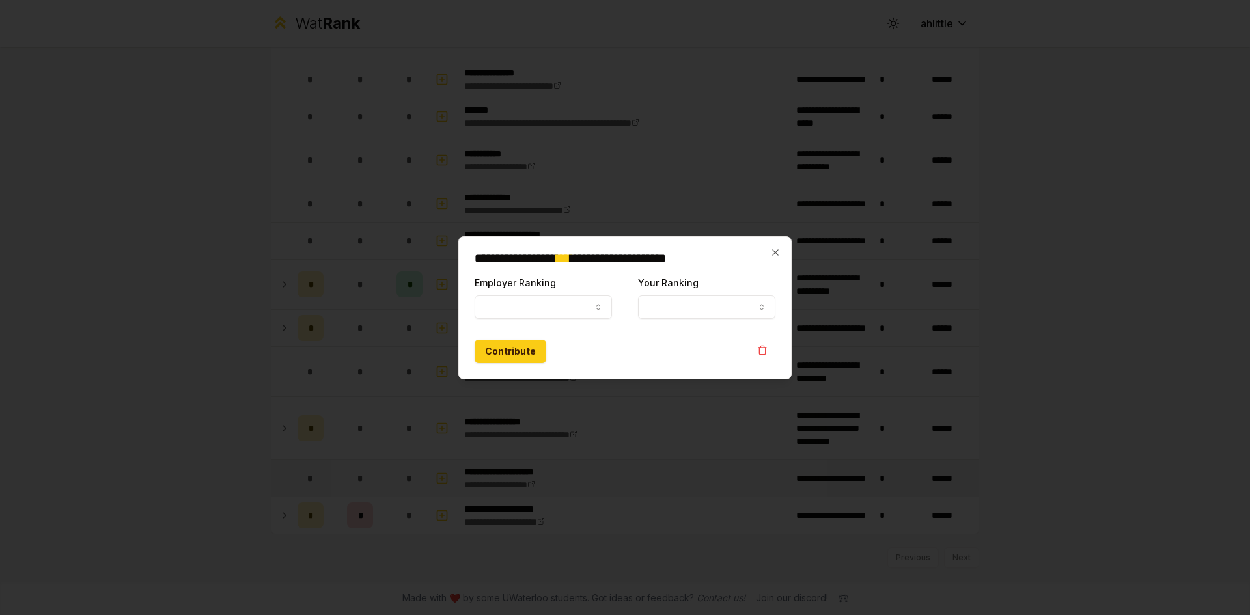
select select
click at [777, 246] on div "**********" at bounding box center [624, 307] width 333 height 143
click at [778, 250] on icon "button" at bounding box center [775, 252] width 6 height 6
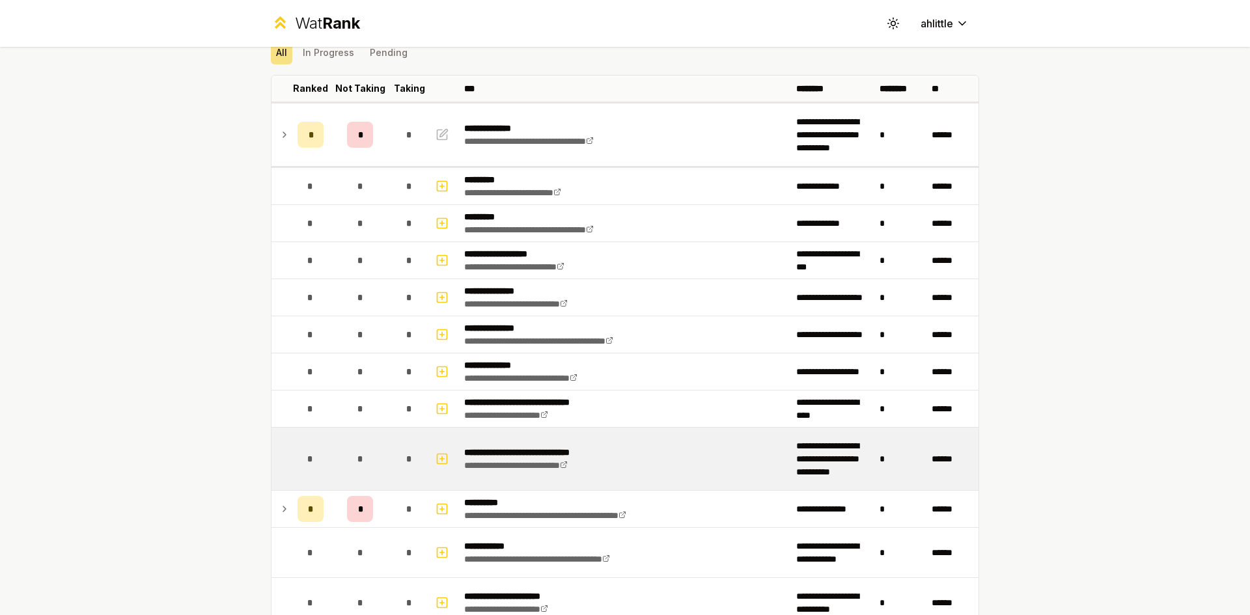
scroll to position [0, 0]
